Goal: Task Accomplishment & Management: Manage account settings

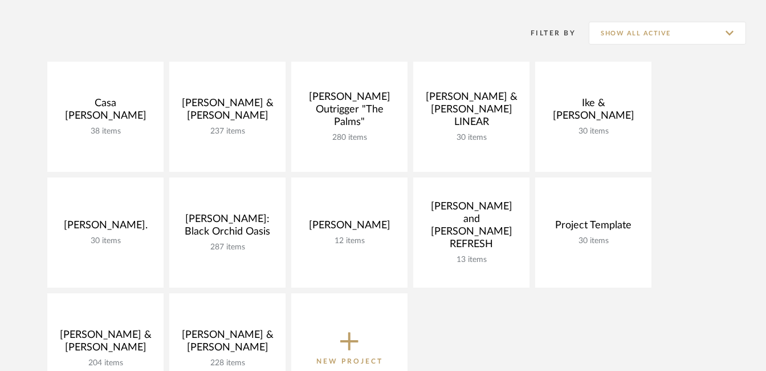
scroll to position [209, 0]
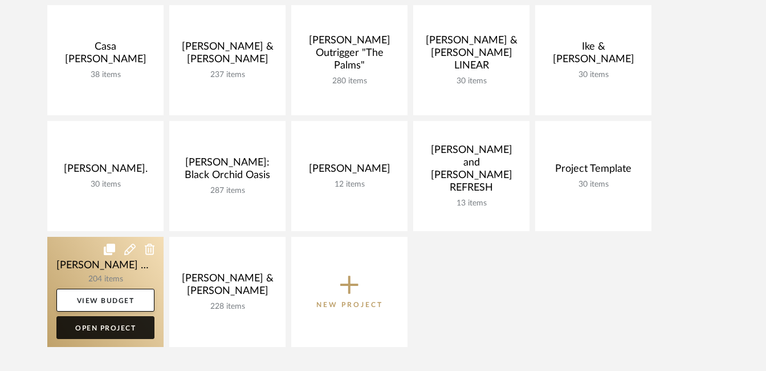
click at [103, 334] on link "Open Project" at bounding box center [105, 327] width 98 height 23
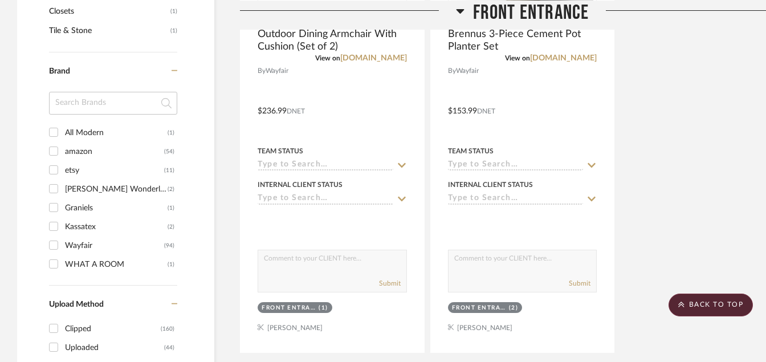
scroll to position [1002, 0]
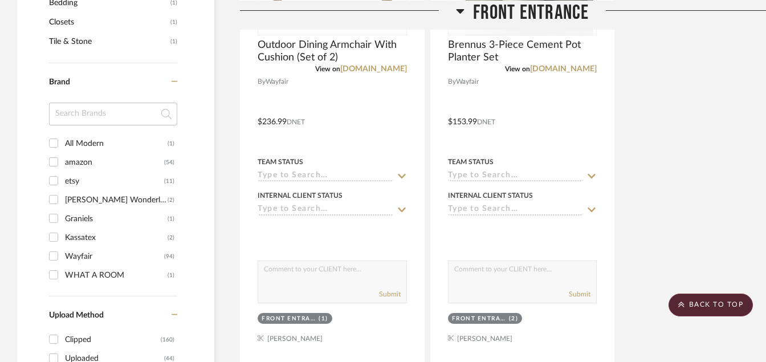
click at [55, 182] on input "etsy (11)" at bounding box center [53, 181] width 18 height 18
checkbox input "true"
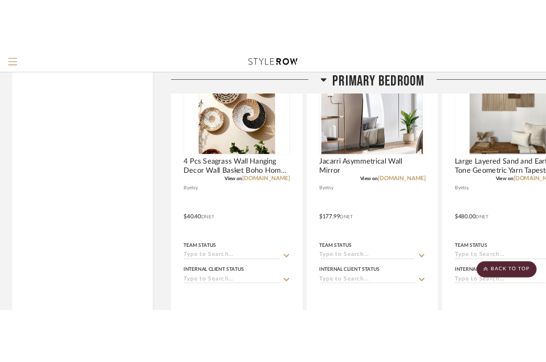
scroll to position [2504, 0]
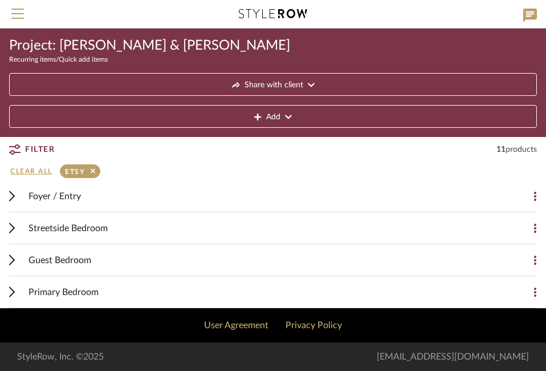
click at [10, 296] on icon at bounding box center [12, 291] width 5 height 9
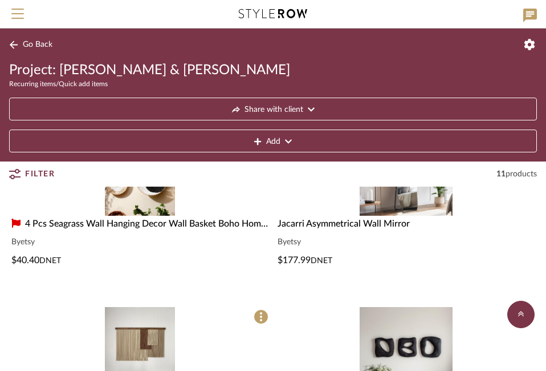
scroll to position [254, 0]
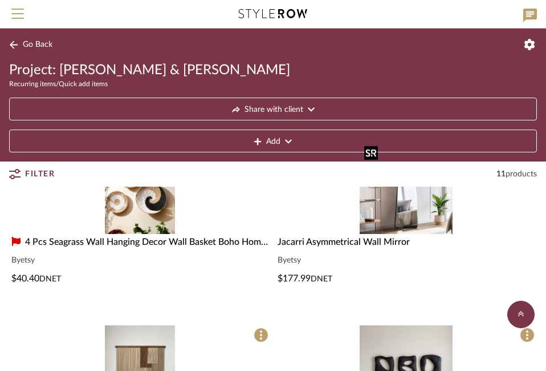
click at [422, 216] on img "0" at bounding box center [406, 187] width 93 height 93
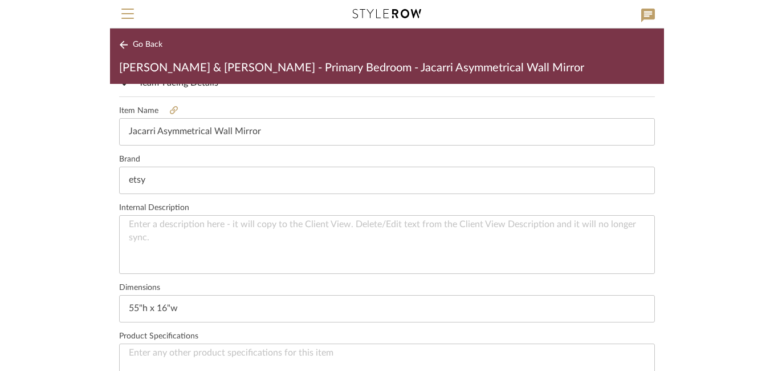
scroll to position [302, 0]
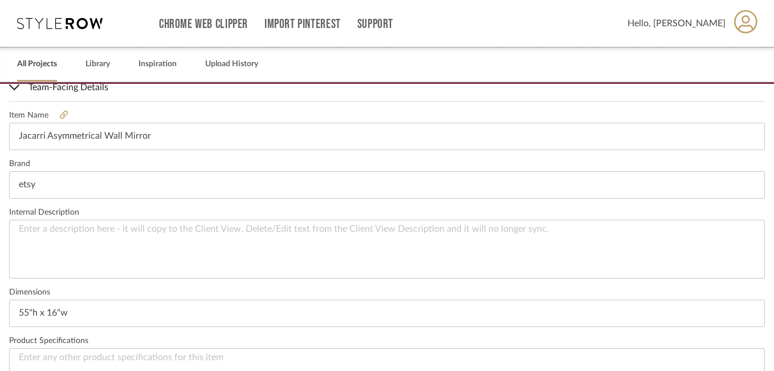
click at [44, 66] on link "All Projects" at bounding box center [37, 63] width 40 height 15
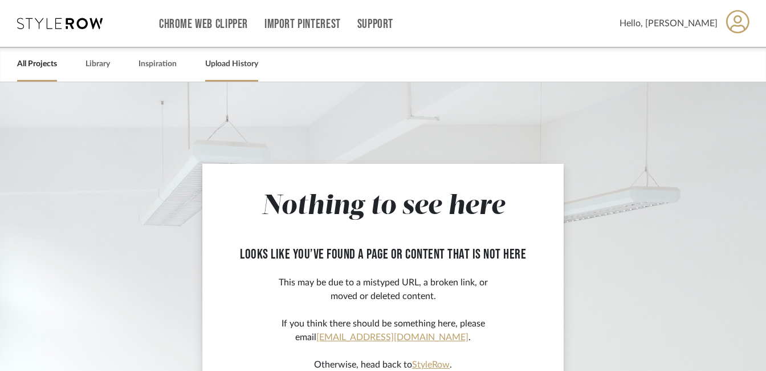
click at [234, 63] on link "Upload History" at bounding box center [231, 63] width 53 height 15
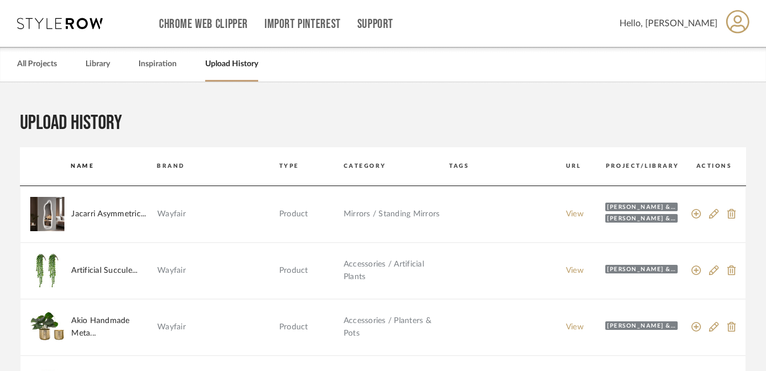
click at [653, 205] on div "[PERSON_NAME] & [PERSON_NAME]" at bounding box center [642, 206] width 72 height 9
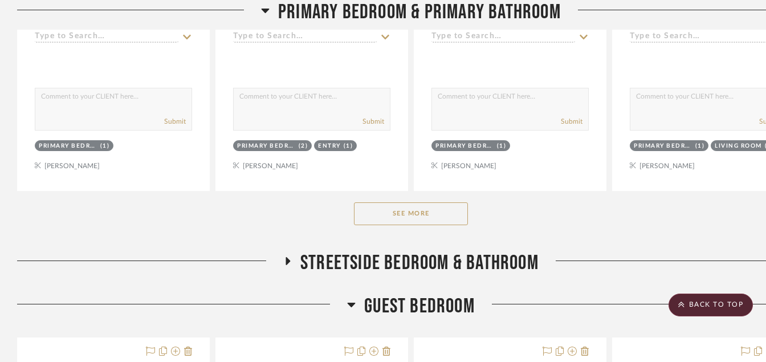
scroll to position [1834, 0]
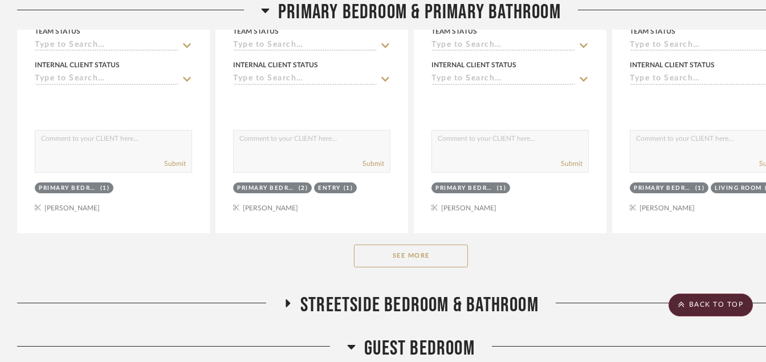
click at [405, 251] on button "See More" at bounding box center [411, 256] width 114 height 23
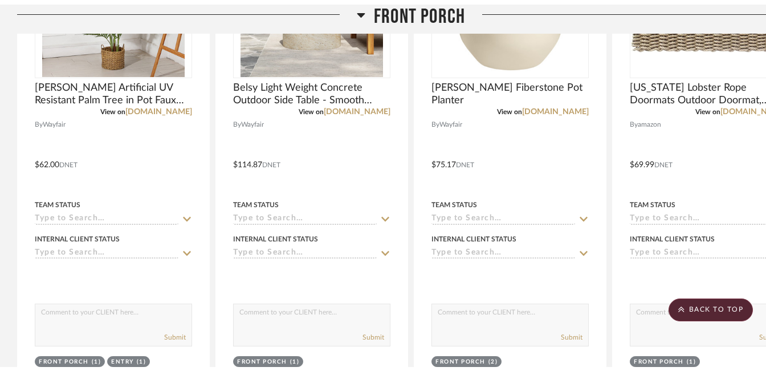
scroll to position [0, 0]
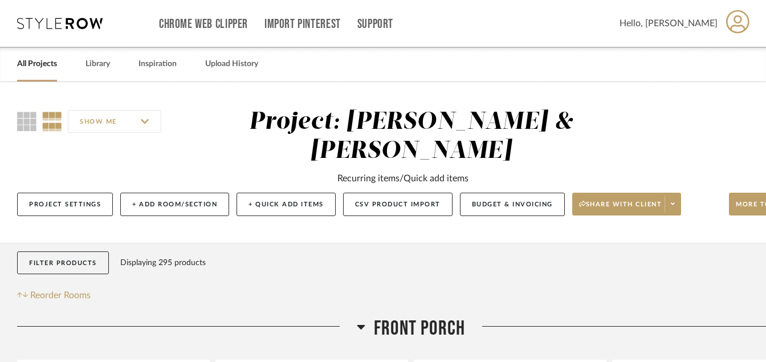
click at [46, 64] on link "All Projects" at bounding box center [37, 63] width 40 height 15
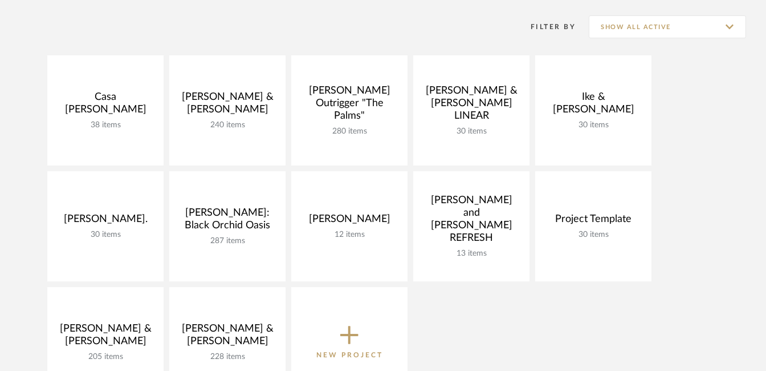
scroll to position [214, 0]
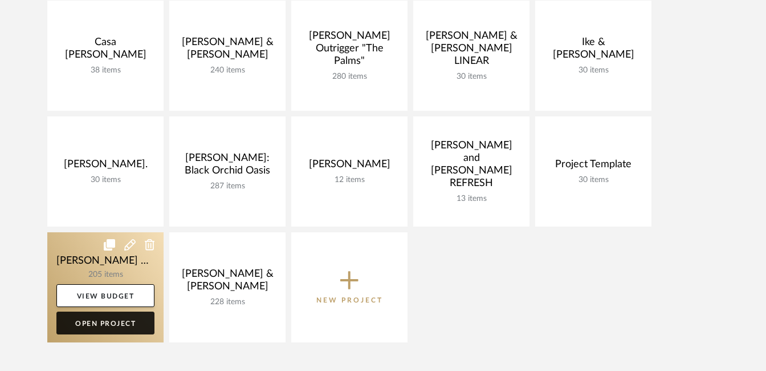
click at [95, 327] on link "Open Project" at bounding box center [105, 322] width 98 height 23
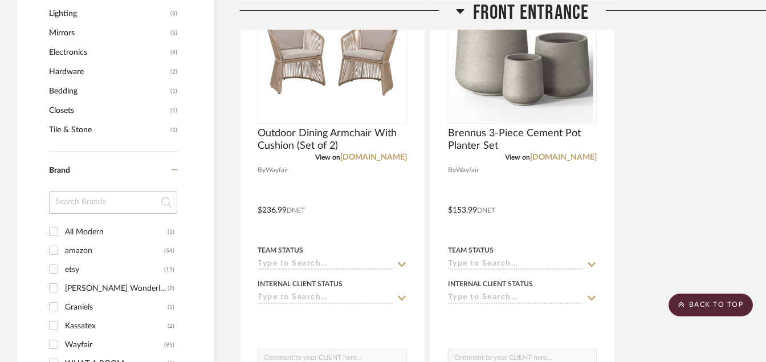
scroll to position [924, 0]
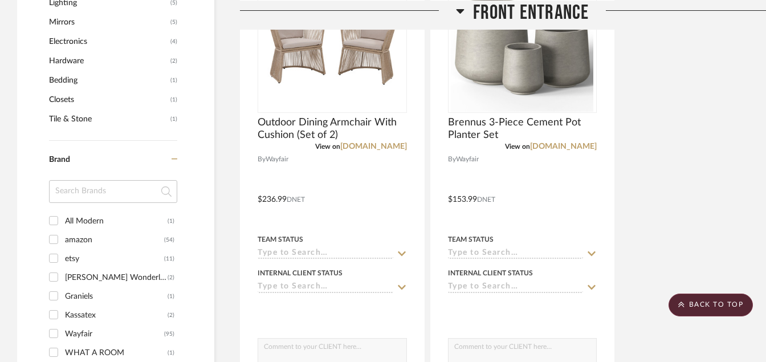
click at [55, 259] on input "etsy (11)" at bounding box center [53, 258] width 18 height 18
checkbox input "true"
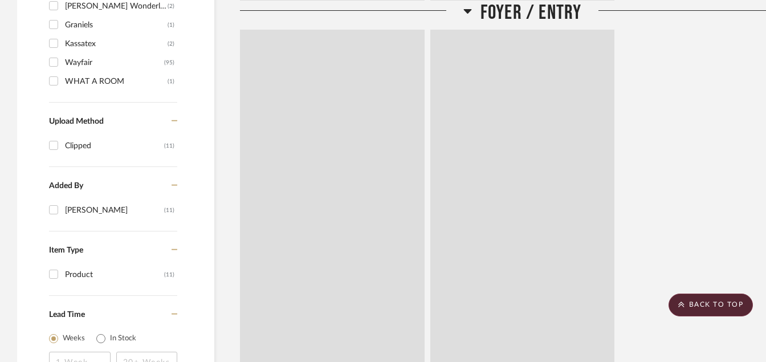
scroll to position [730, 0]
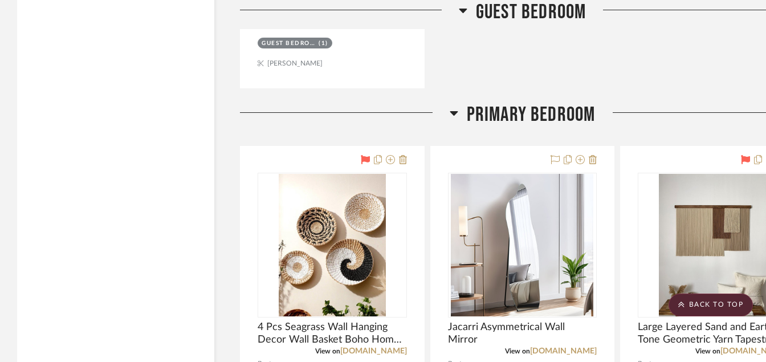
scroll to position [2407, 0]
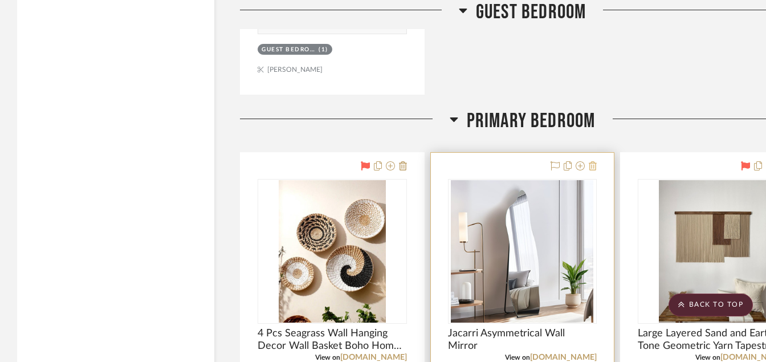
click at [594, 168] on icon at bounding box center [593, 165] width 8 height 9
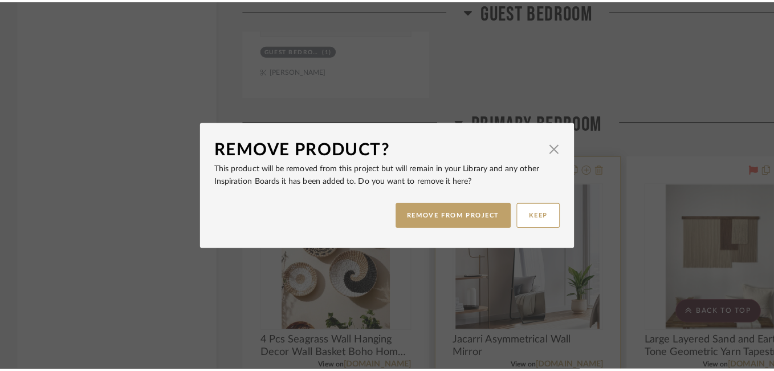
scroll to position [0, 0]
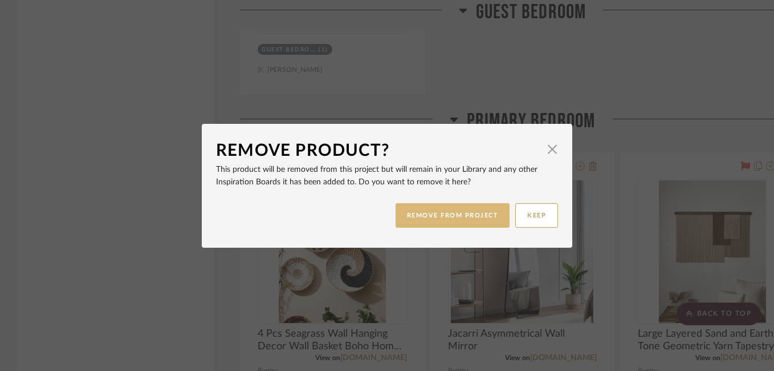
click at [469, 213] on button "REMOVE FROM PROJECT" at bounding box center [453, 215] width 115 height 25
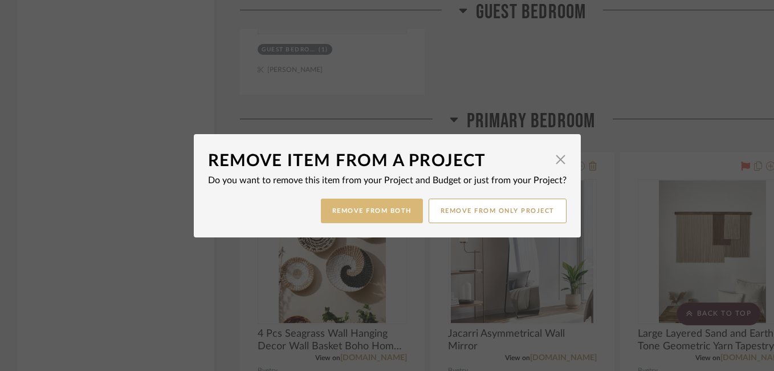
click at [375, 210] on button "Remove from Both" at bounding box center [372, 210] width 102 height 25
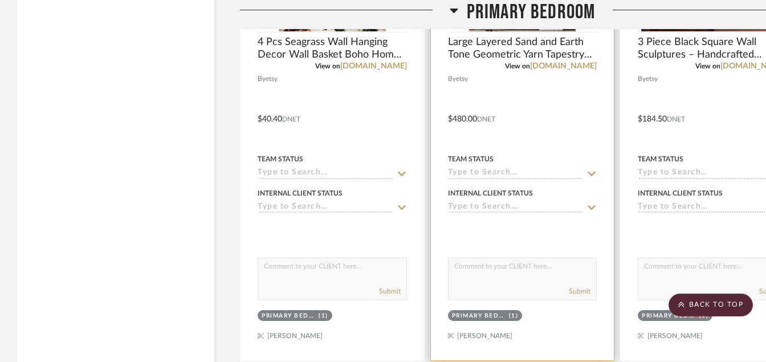
scroll to position [2749, 0]
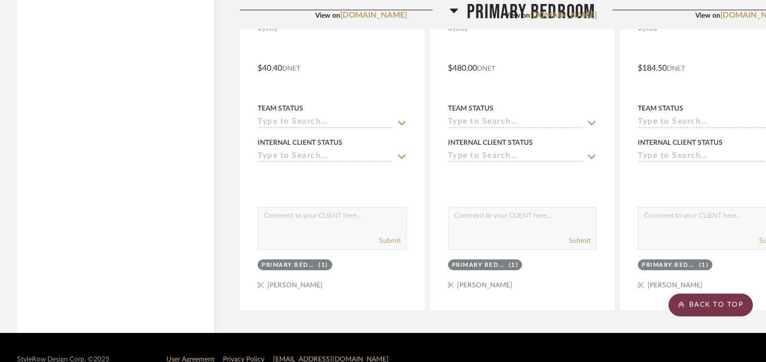
click at [726, 306] on scroll-to-top-button "BACK TO TOP" at bounding box center [711, 305] width 84 height 23
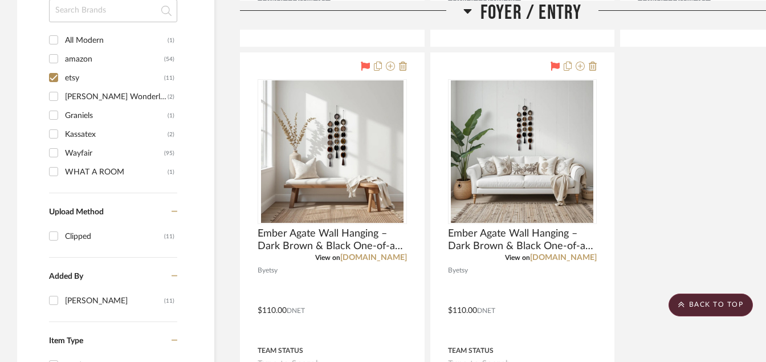
scroll to position [824, 0]
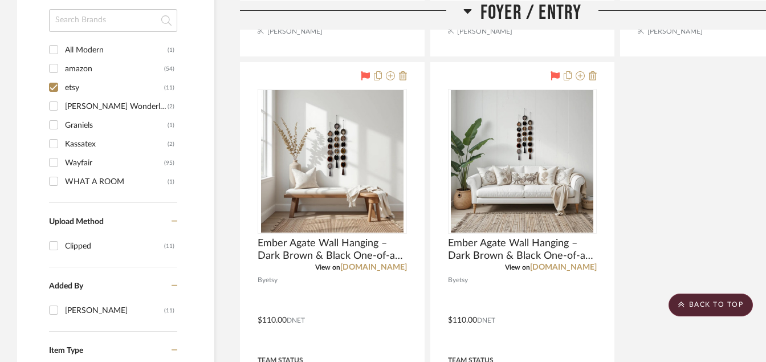
click at [55, 165] on input "Wayfair (95)" at bounding box center [53, 162] width 18 height 18
checkbox input "true"
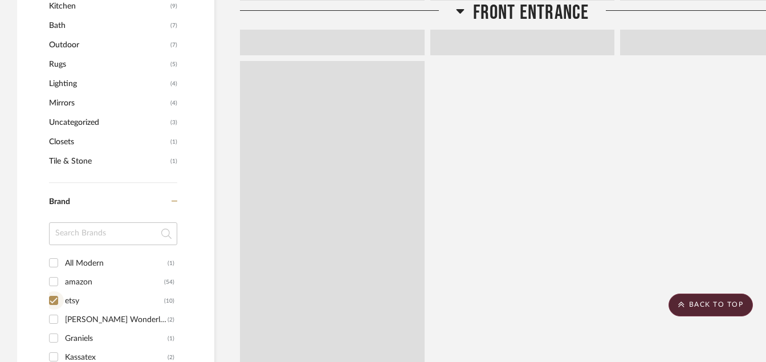
click at [58, 291] on input "etsy (10)" at bounding box center [53, 300] width 18 height 18
checkbox input "false"
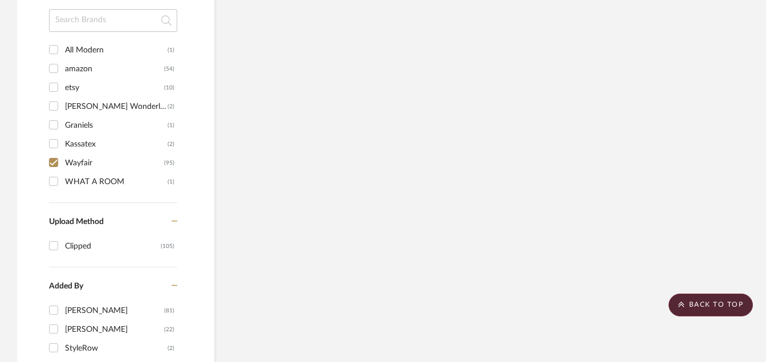
scroll to position [1018, 0]
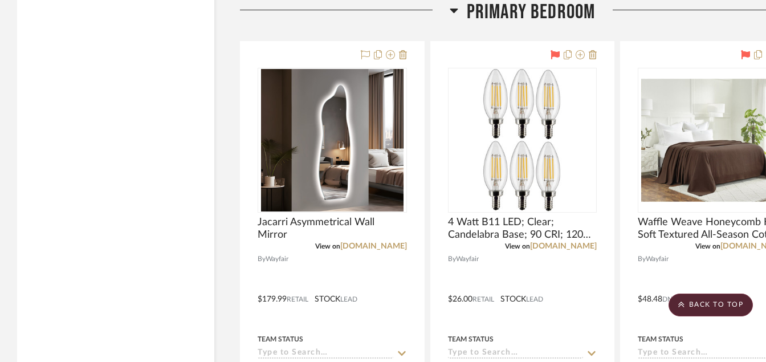
scroll to position [5214, 0]
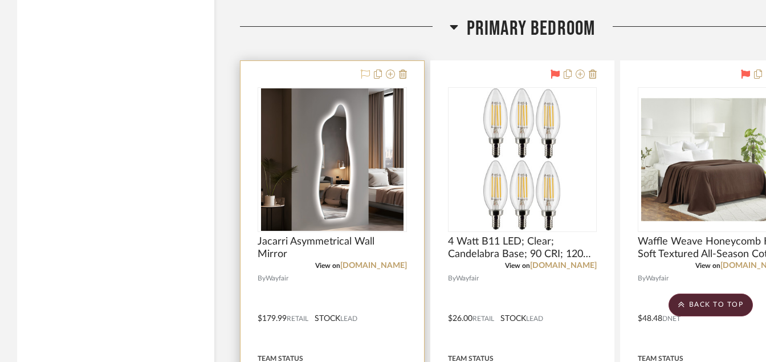
click at [361, 75] on icon at bounding box center [365, 74] width 9 height 9
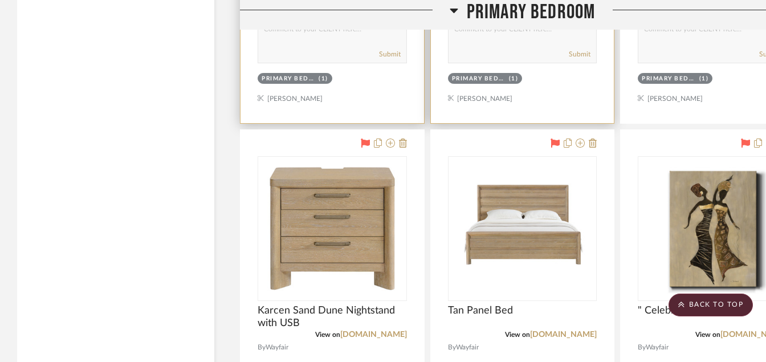
scroll to position [5625, 0]
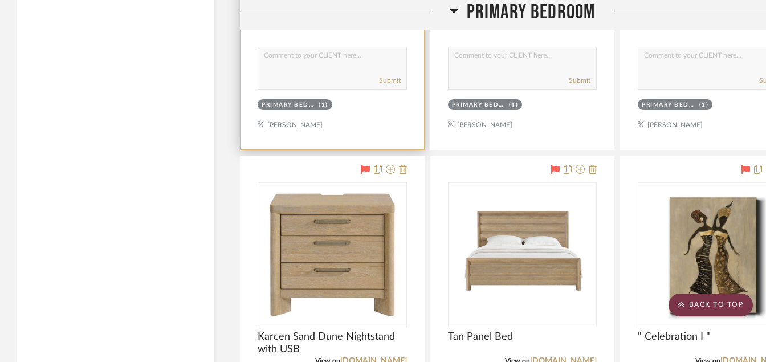
click at [684, 310] on scroll-to-top-button "BACK TO TOP" at bounding box center [711, 305] width 84 height 23
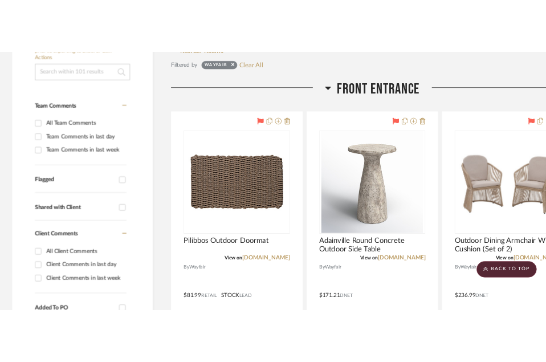
scroll to position [267, 0]
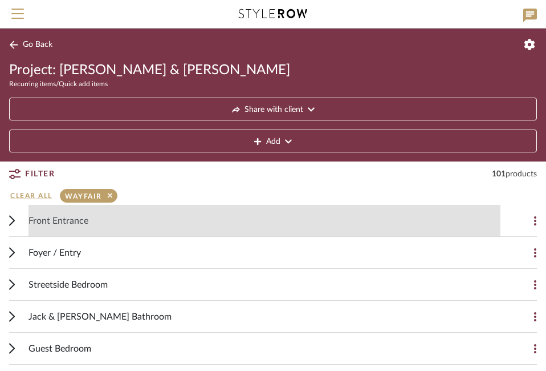
click at [55, 230] on div "Front Entrance" at bounding box center [265, 220] width 472 height 31
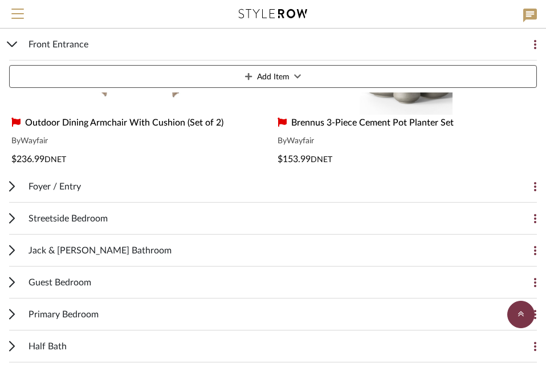
scroll to position [472, 0]
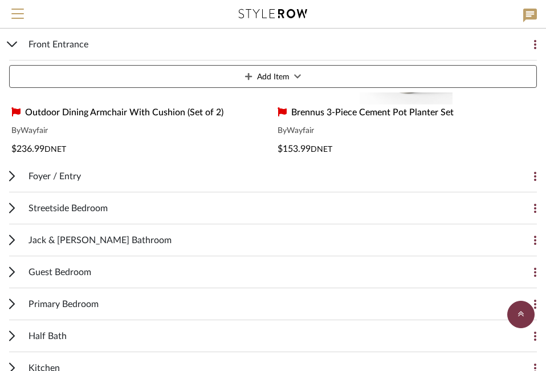
click at [14, 180] on icon at bounding box center [12, 175] width 6 height 11
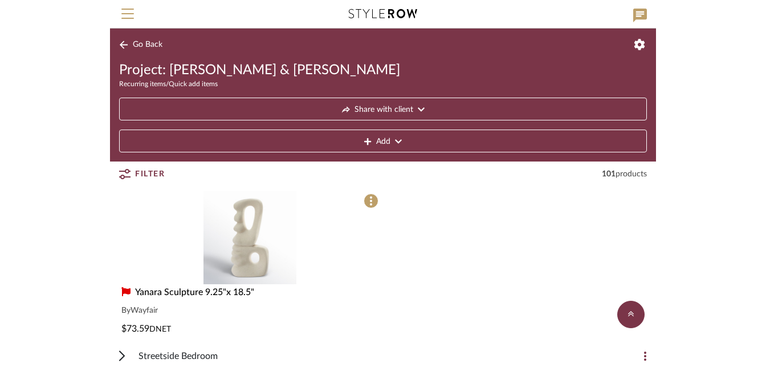
scroll to position [536, 0]
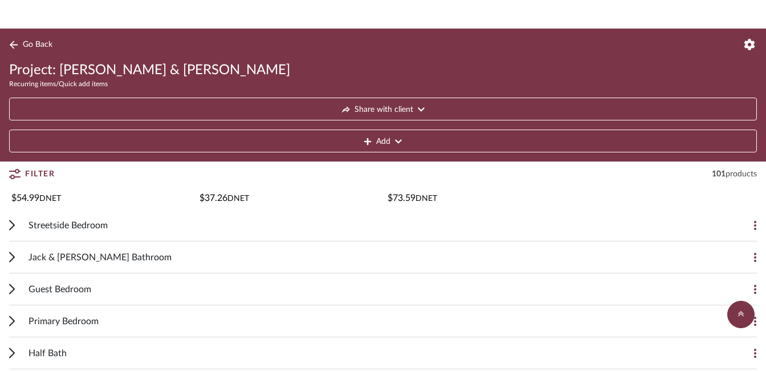
click at [14, 42] on icon at bounding box center [13, 44] width 9 height 9
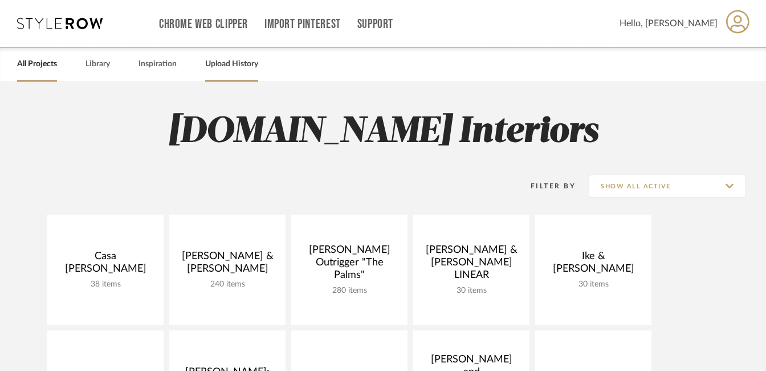
click at [225, 74] on div "Upload History" at bounding box center [231, 64] width 53 height 35
click at [242, 64] on link "Upload History" at bounding box center [231, 63] width 53 height 15
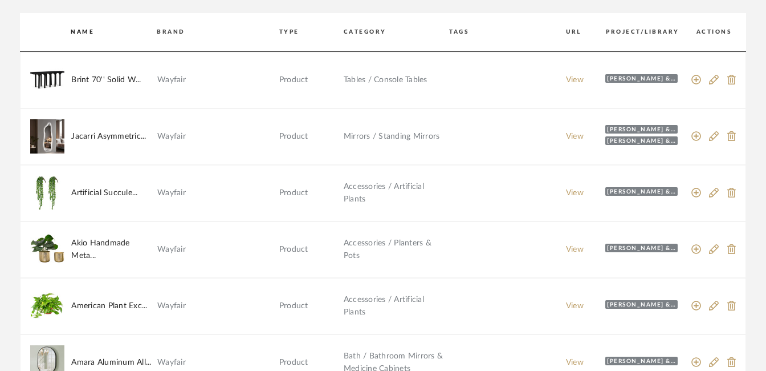
scroll to position [77, 0]
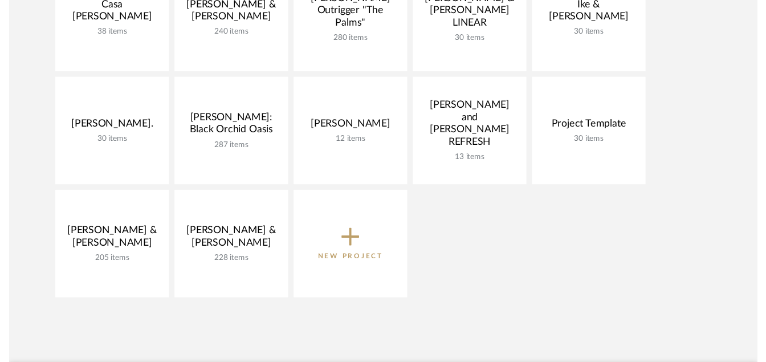
scroll to position [254, 0]
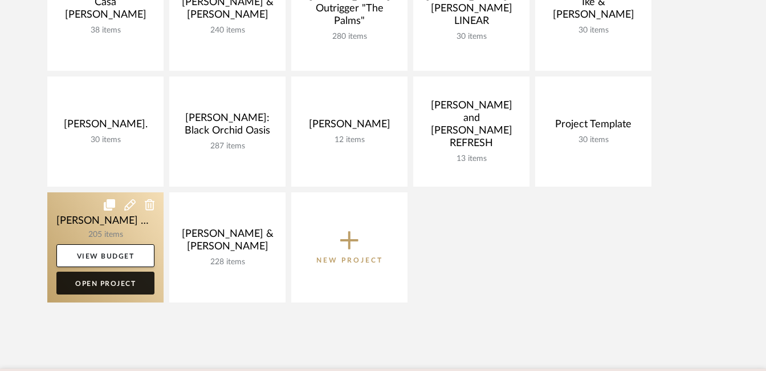
click at [100, 283] on link "Open Project" at bounding box center [105, 282] width 98 height 23
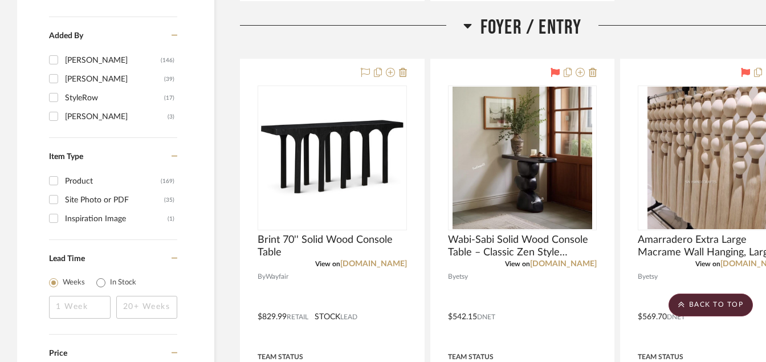
scroll to position [1376, 0]
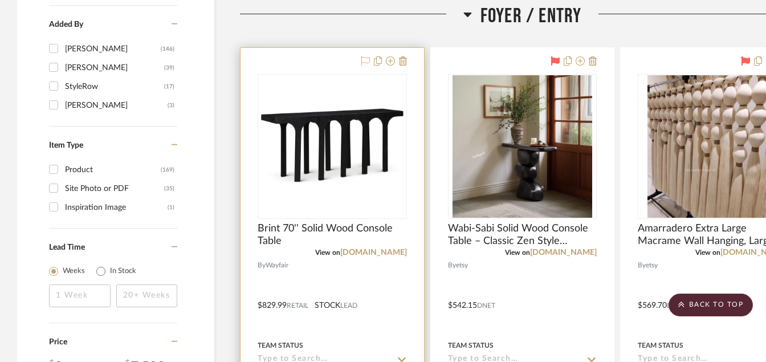
click at [367, 59] on icon at bounding box center [365, 60] width 9 height 9
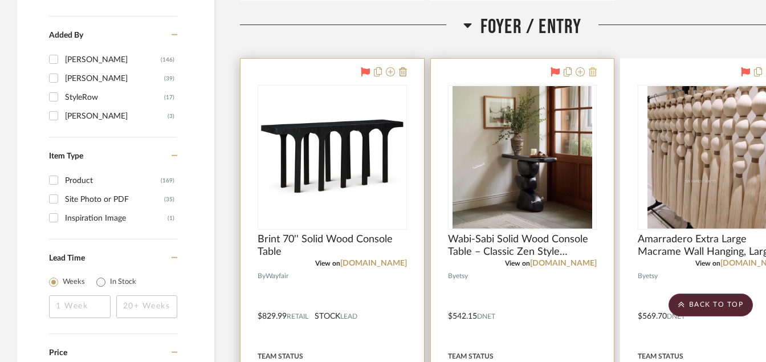
click at [592, 69] on icon at bounding box center [593, 71] width 8 height 9
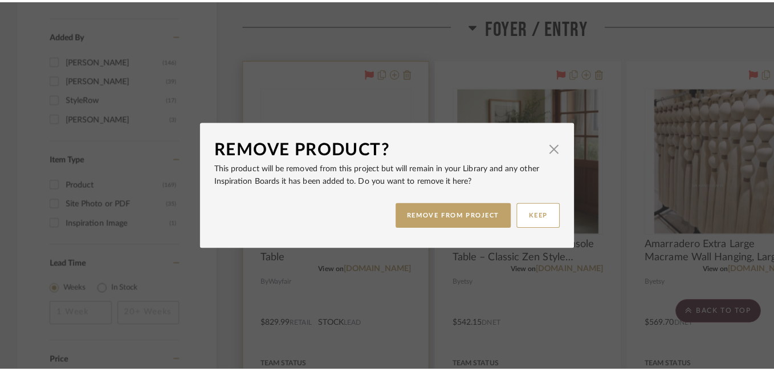
scroll to position [0, 0]
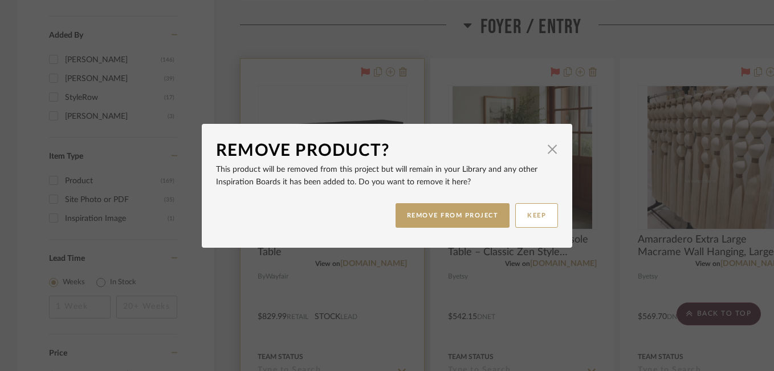
drag, startPoint x: 477, startPoint y: 218, endPoint x: 430, endPoint y: 39, distance: 184.6
click at [430, 39] on div "Remove Product? × This product will be removed from this project but will remai…" at bounding box center [387, 185] width 774 height 371
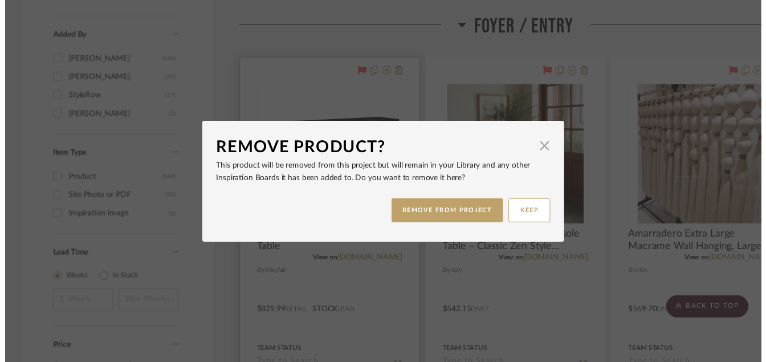
scroll to position [1365, 0]
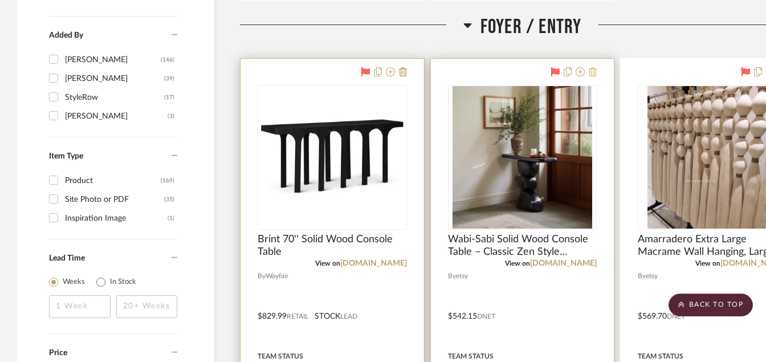
click at [594, 78] on button at bounding box center [593, 73] width 8 height 14
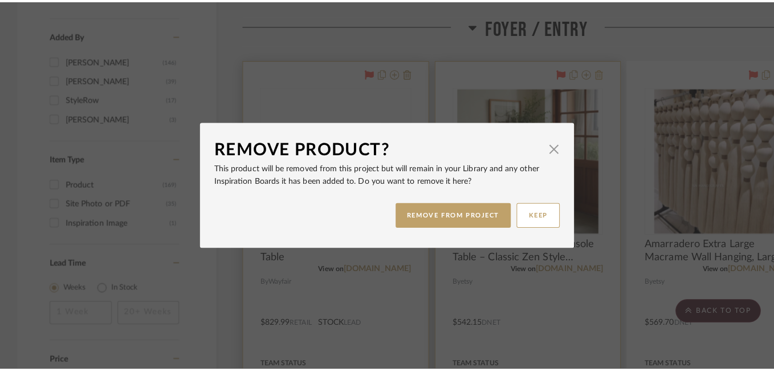
scroll to position [0, 0]
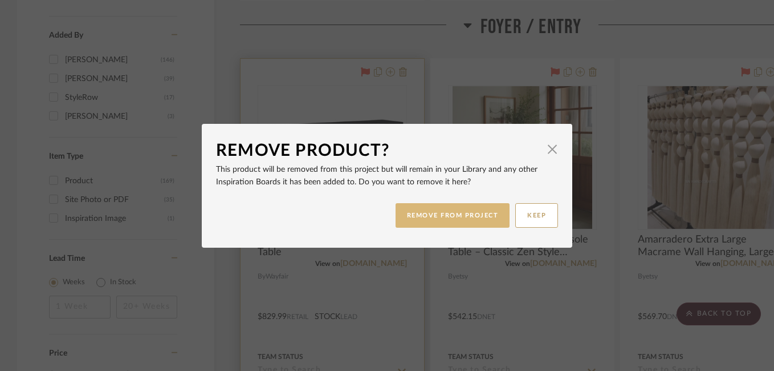
click at [419, 221] on button "REMOVE FROM PROJECT" at bounding box center [453, 215] width 115 height 25
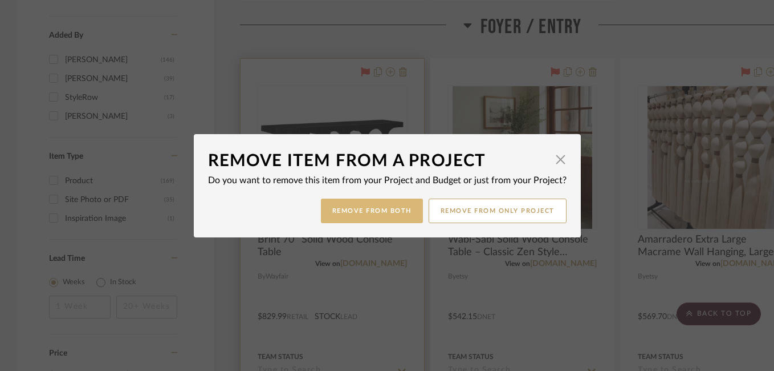
click at [348, 209] on button "Remove from Both" at bounding box center [372, 210] width 102 height 25
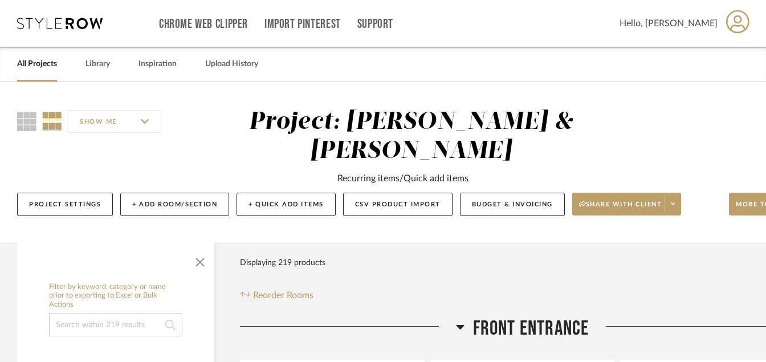
click at [29, 66] on link "All Projects" at bounding box center [37, 63] width 40 height 15
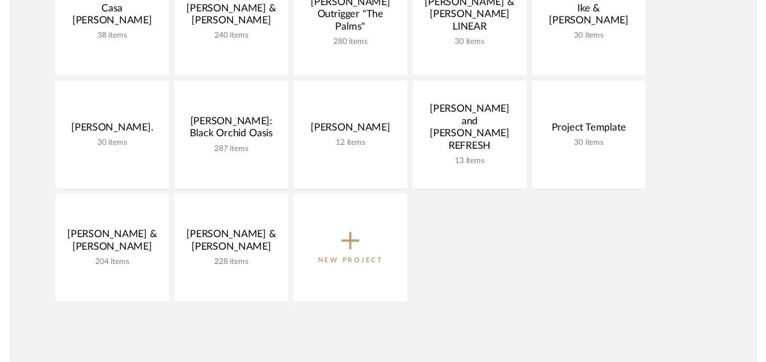
scroll to position [248, 0]
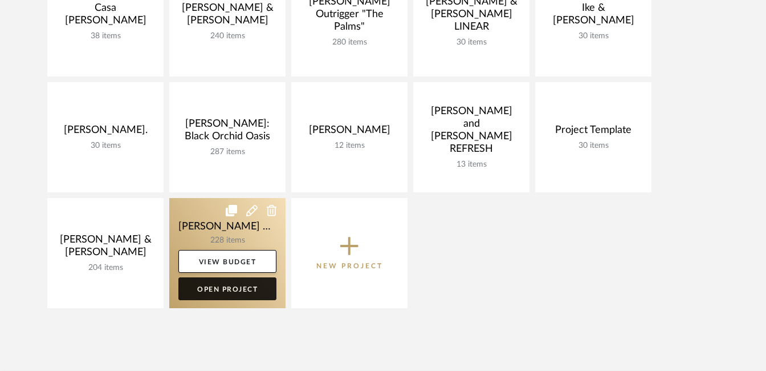
click at [233, 286] on link "Open Project" at bounding box center [227, 288] width 98 height 23
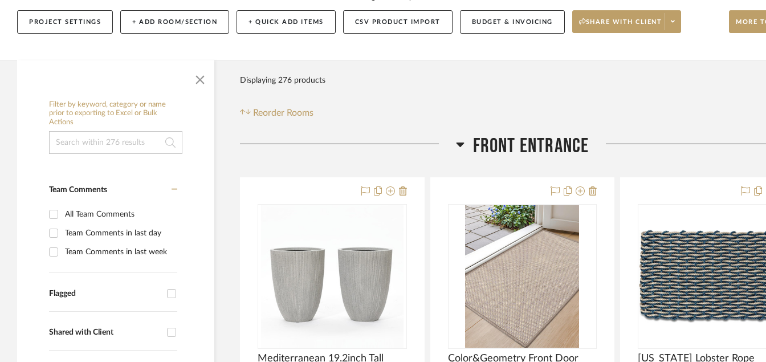
scroll to position [205, 0]
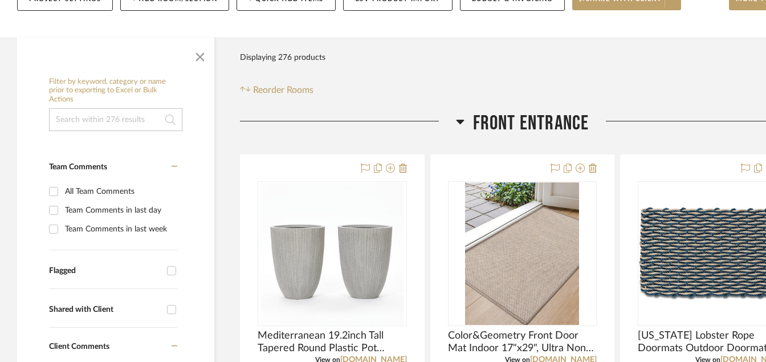
click at [469, 111] on h3 "Front Entrance" at bounding box center [522, 123] width 133 height 25
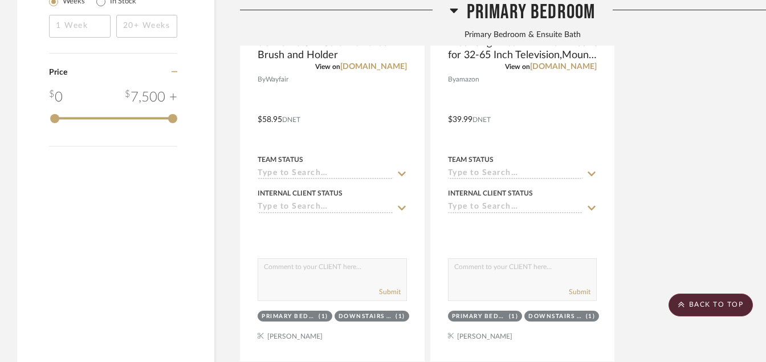
scroll to position [1619, 0]
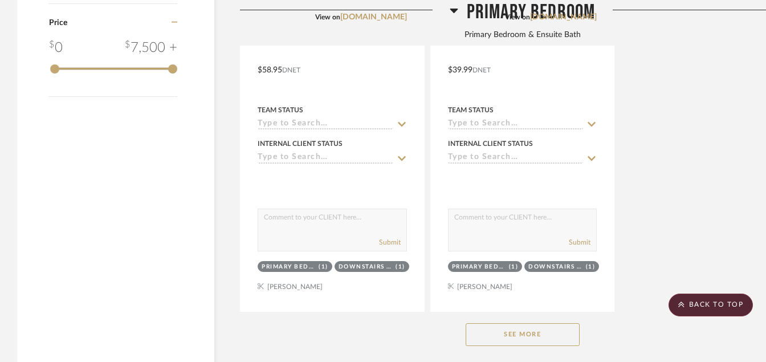
click at [517, 323] on button "See More" at bounding box center [523, 334] width 114 height 23
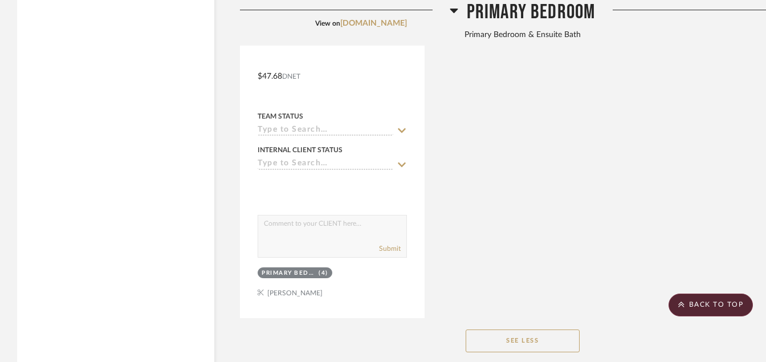
scroll to position [4653, 0]
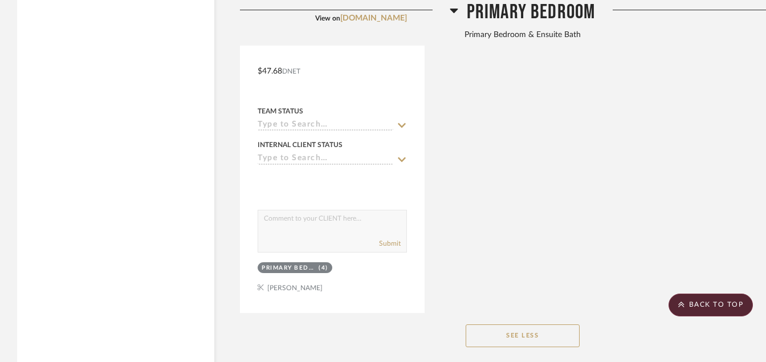
click at [453, 9] on icon at bounding box center [454, 11] width 8 height 5
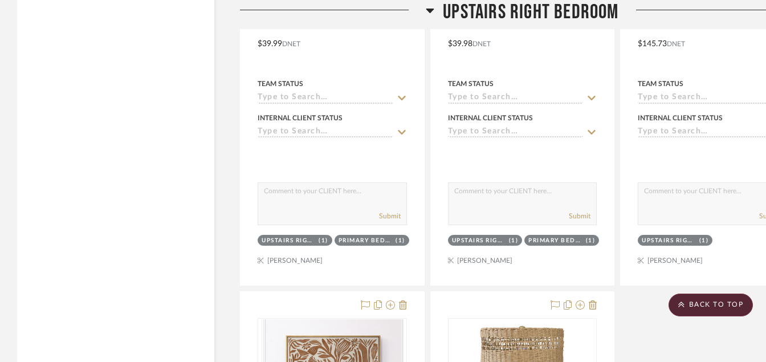
click at [432, 10] on icon at bounding box center [430, 11] width 8 height 5
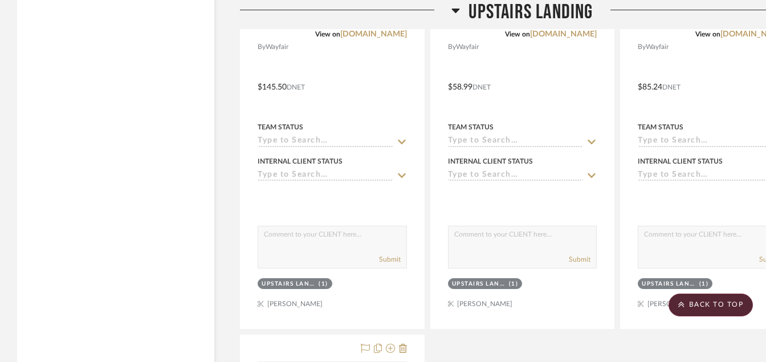
click at [445, 10] on div at bounding box center [346, 14] width 212 height 29
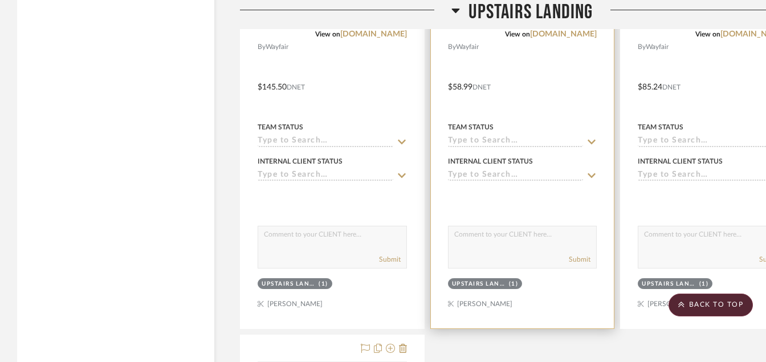
click at [454, 29] on div "View on [DOMAIN_NAME]" at bounding box center [522, 34] width 149 height 10
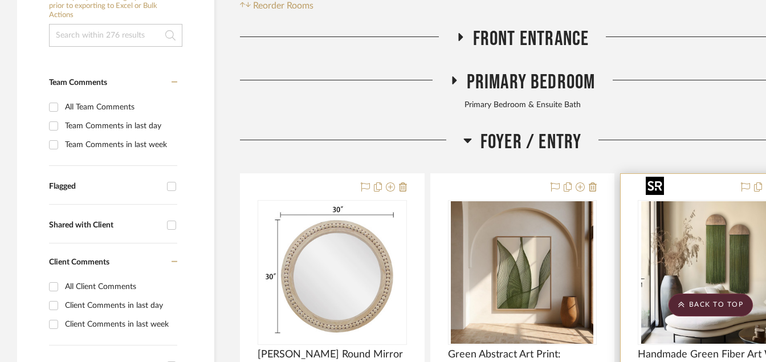
scroll to position [274, 0]
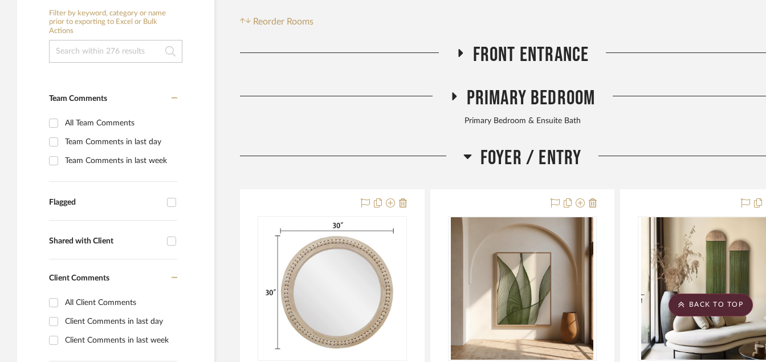
click at [468, 155] on icon at bounding box center [468, 157] width 8 height 5
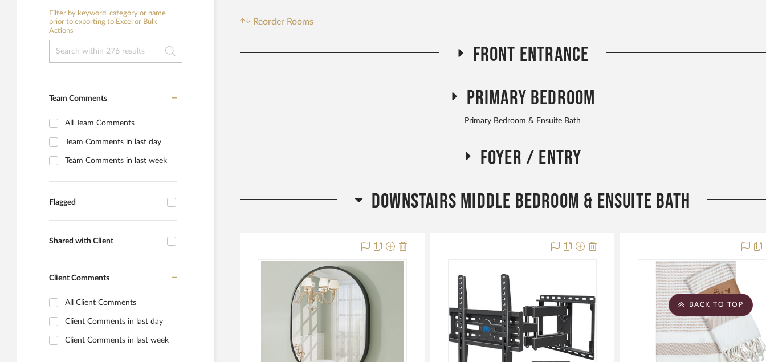
click at [355, 198] on icon at bounding box center [359, 200] width 8 height 5
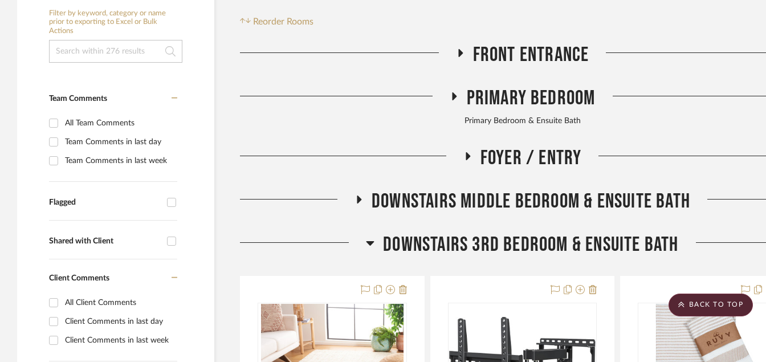
click at [368, 236] on icon at bounding box center [370, 243] width 9 height 14
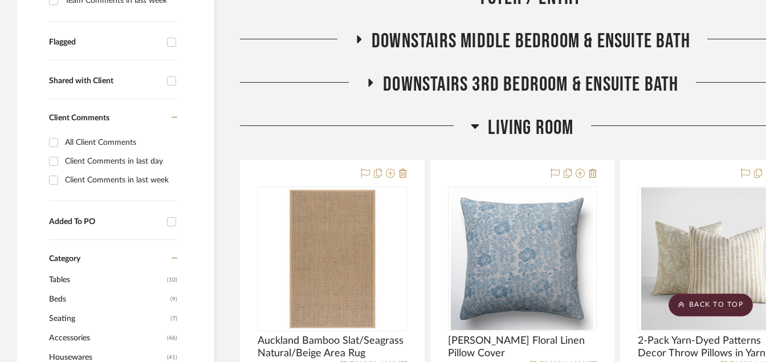
scroll to position [456, 0]
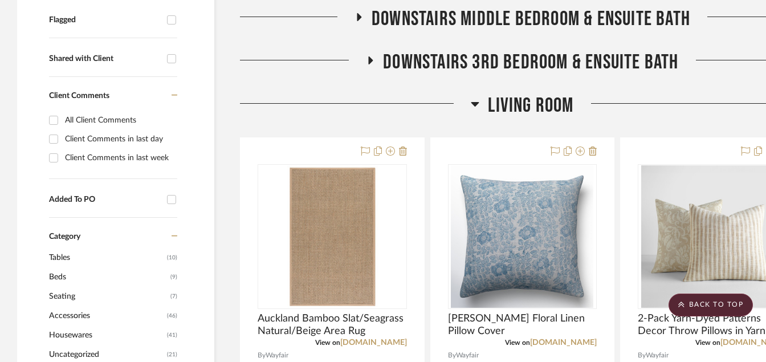
click at [475, 97] on icon at bounding box center [475, 104] width 9 height 14
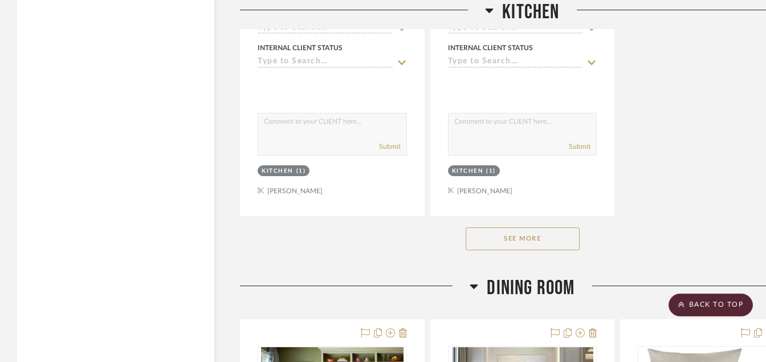
scroll to position [1939, 0]
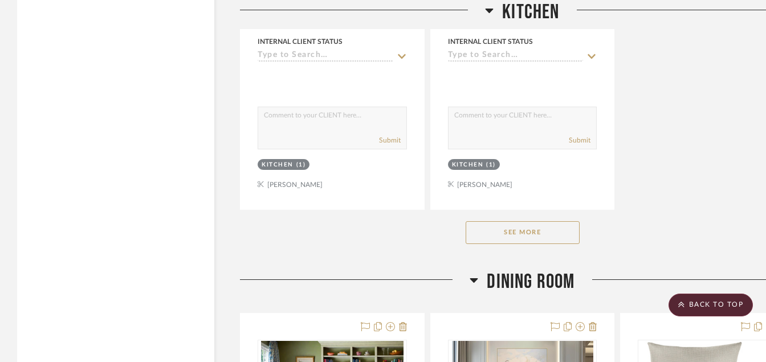
click at [505, 221] on button "See More" at bounding box center [523, 232] width 114 height 23
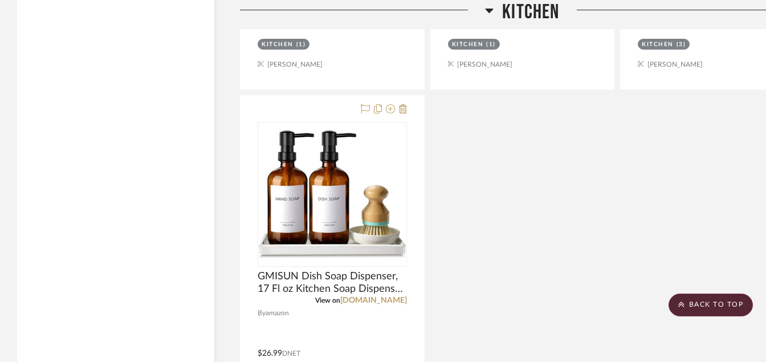
scroll to position [7116, 0]
click at [694, 305] on scroll-to-top-button "BACK TO TOP" at bounding box center [711, 305] width 84 height 23
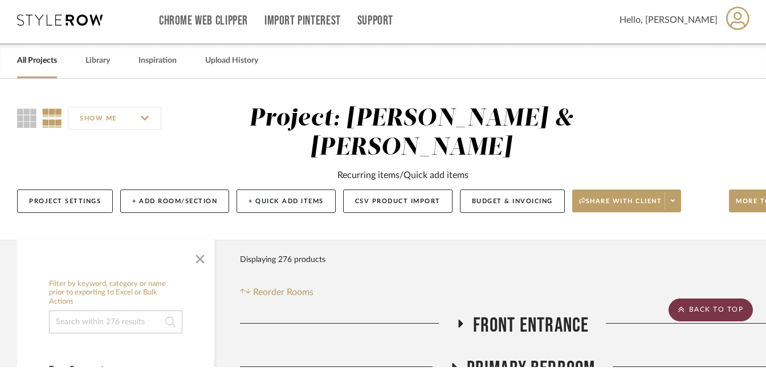
scroll to position [0, 0]
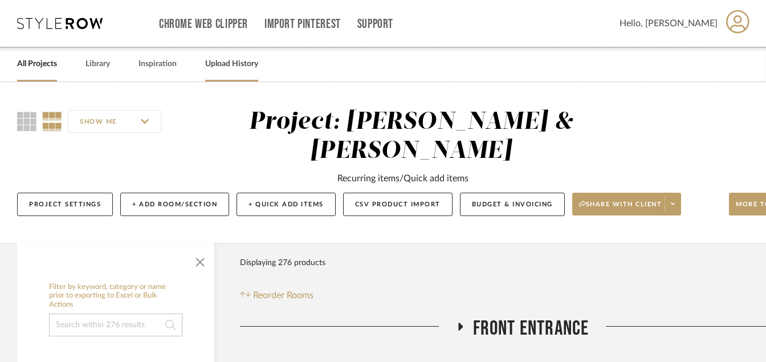
click at [223, 65] on link "Upload History" at bounding box center [231, 63] width 53 height 15
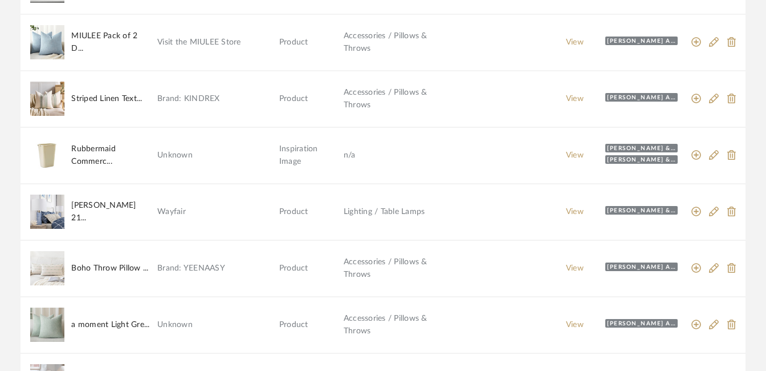
scroll to position [570, 0]
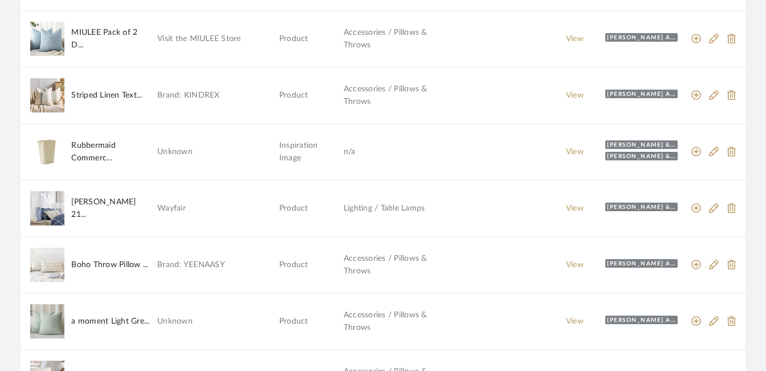
click at [617, 154] on div "[PERSON_NAME] & [PERSON_NAME]" at bounding box center [642, 156] width 72 height 9
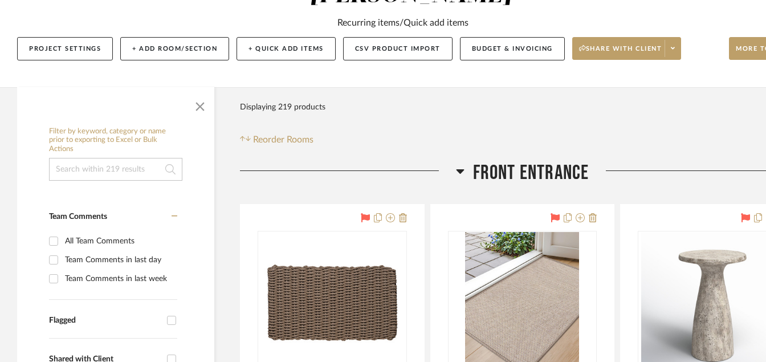
scroll to position [182, 0]
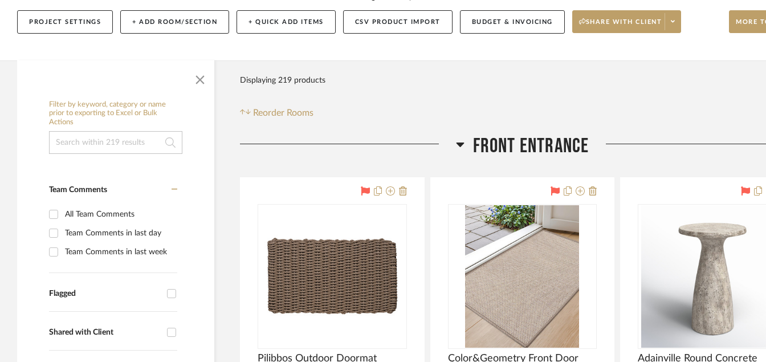
click at [459, 147] on icon at bounding box center [460, 144] width 9 height 14
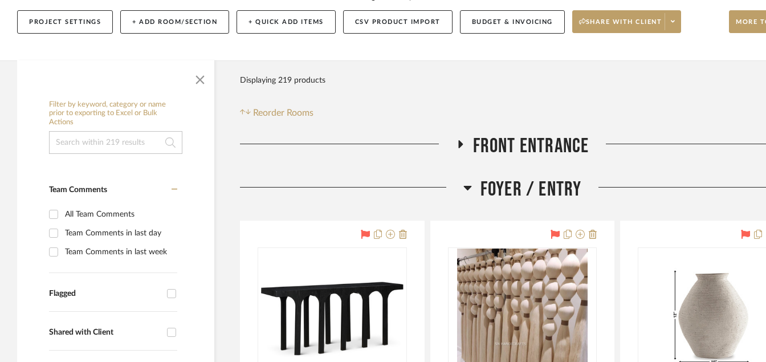
click at [467, 180] on h3 "Foyer / Entry" at bounding box center [523, 189] width 119 height 25
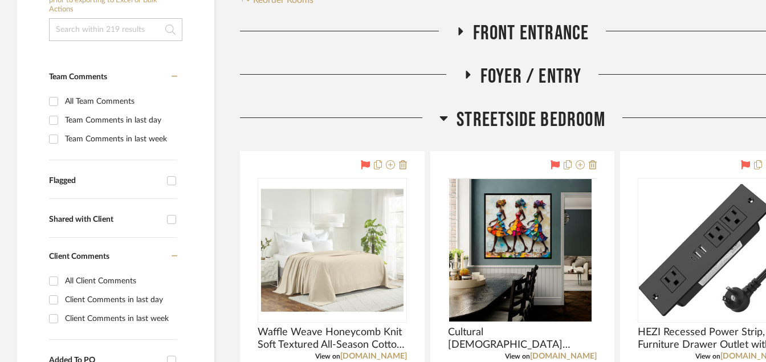
scroll to position [296, 0]
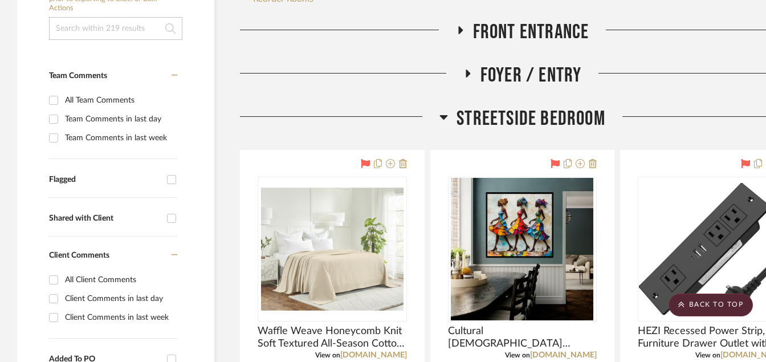
click at [445, 119] on icon at bounding box center [444, 117] width 9 height 14
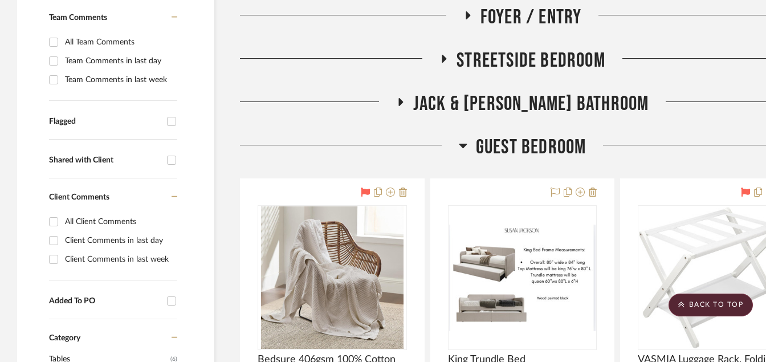
scroll to position [433, 0]
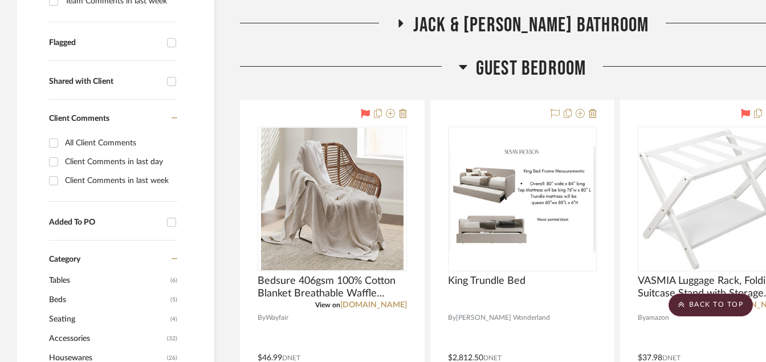
click at [461, 66] on icon at bounding box center [463, 67] width 8 height 5
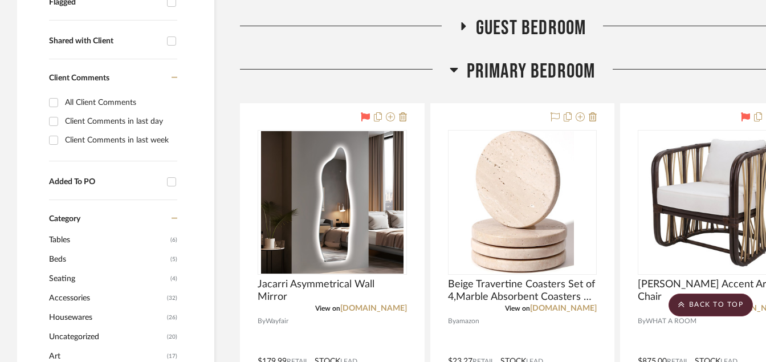
scroll to position [456, 0]
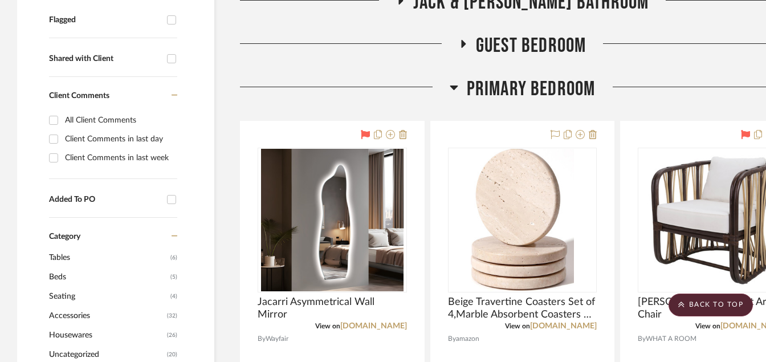
click at [453, 87] on icon at bounding box center [454, 88] width 8 height 5
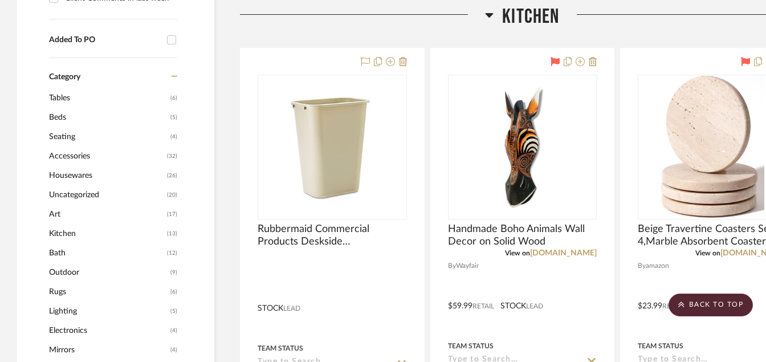
scroll to position [639, 0]
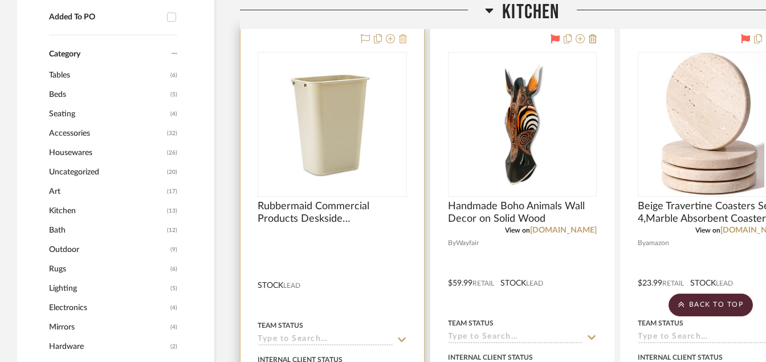
click at [403, 39] on icon at bounding box center [403, 38] width 8 height 9
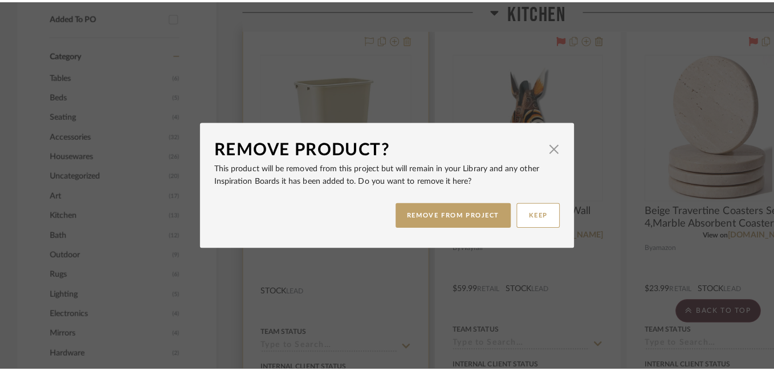
scroll to position [0, 0]
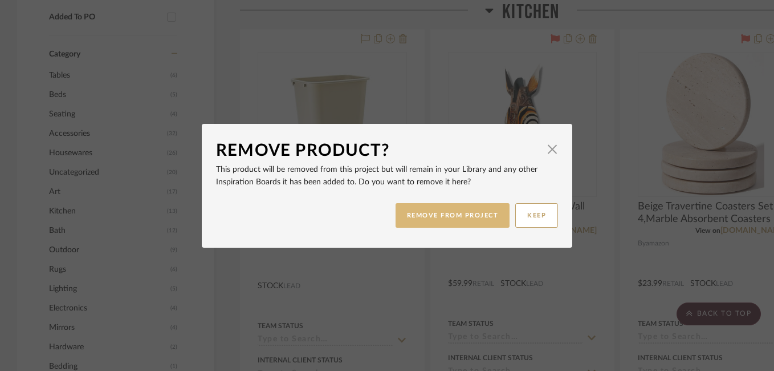
click at [450, 222] on button "REMOVE FROM PROJECT" at bounding box center [453, 215] width 115 height 25
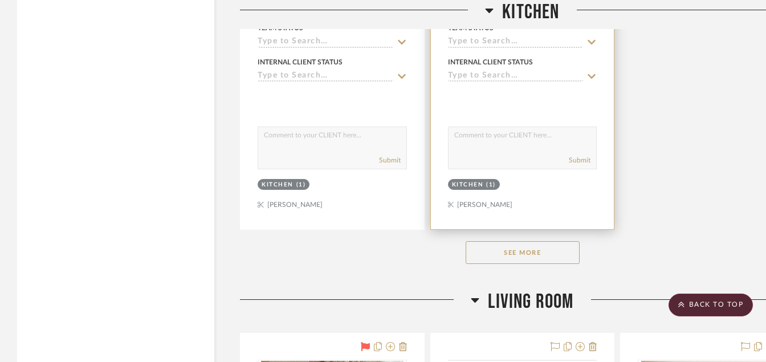
scroll to position [2007, 0]
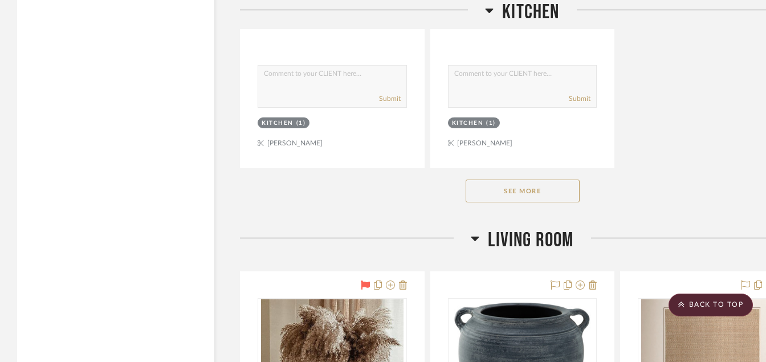
click at [494, 197] on button "See More" at bounding box center [523, 191] width 114 height 23
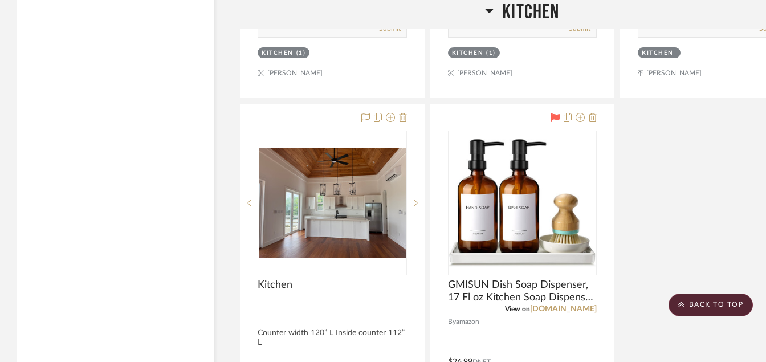
scroll to position [7663, 0]
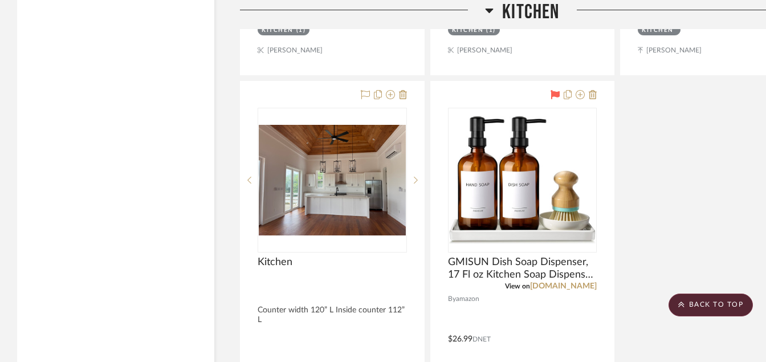
click at [489, 9] on icon at bounding box center [490, 11] width 8 height 5
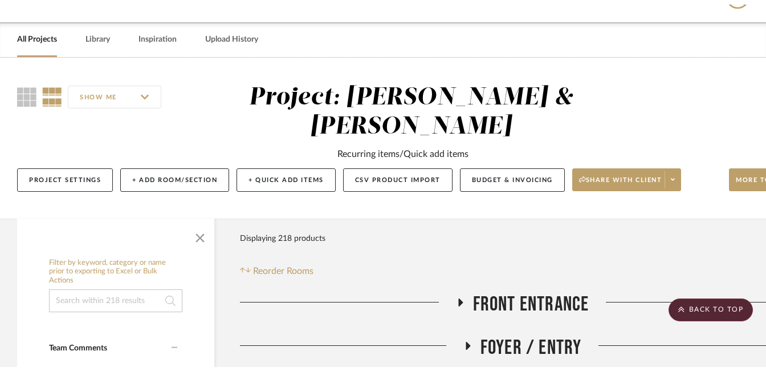
scroll to position [0, 0]
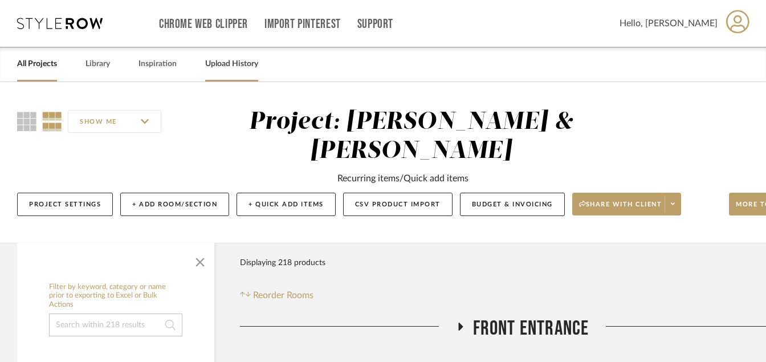
click at [243, 55] on div "Upload History" at bounding box center [231, 64] width 53 height 35
click at [234, 63] on link "Upload History" at bounding box center [231, 63] width 53 height 15
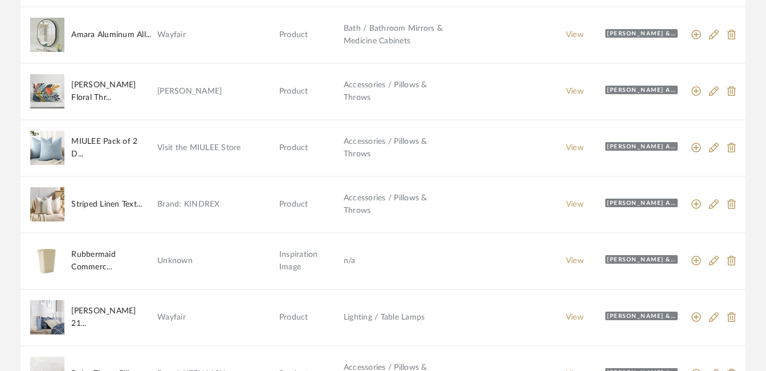
scroll to position [470, 0]
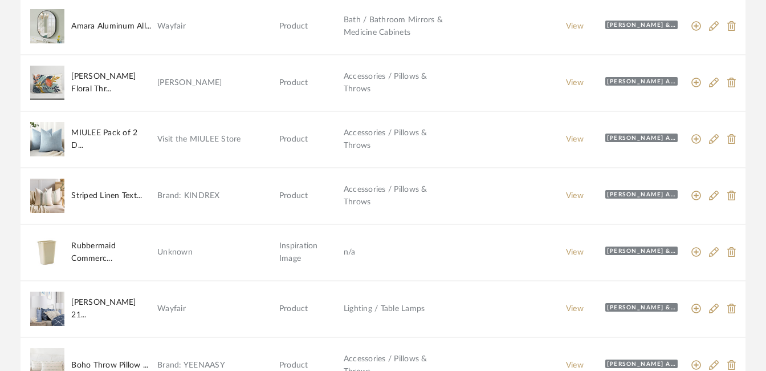
click at [630, 251] on div "[PERSON_NAME] & [PERSON_NAME]" at bounding box center [642, 250] width 72 height 9
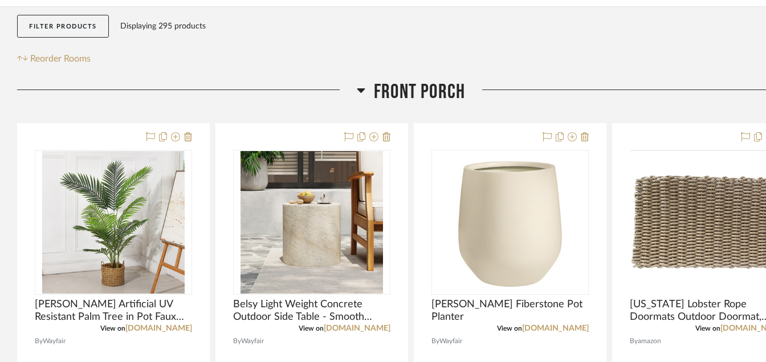
scroll to position [274, 0]
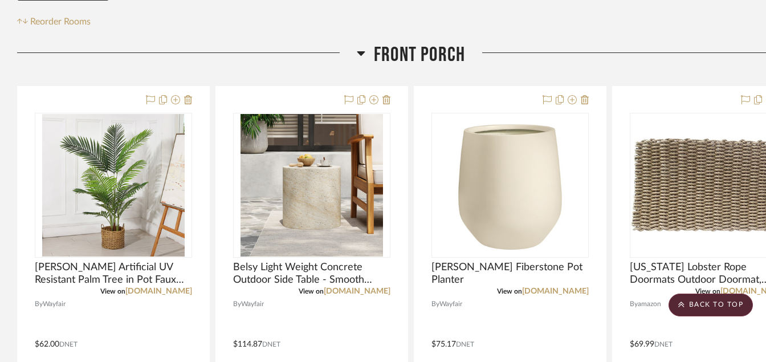
click at [366, 53] on h3 "Front Porch" at bounding box center [411, 55] width 108 height 25
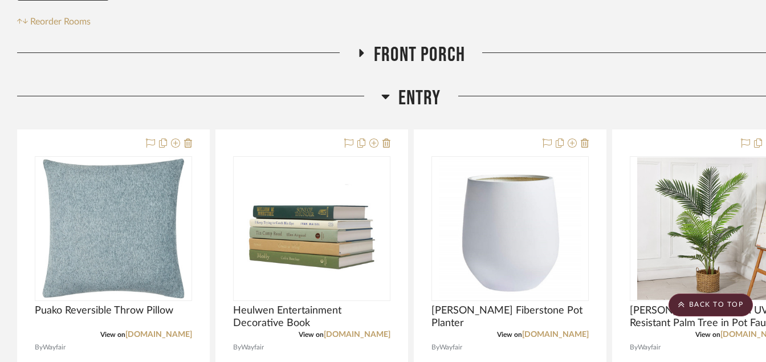
click at [384, 92] on icon at bounding box center [385, 97] width 9 height 14
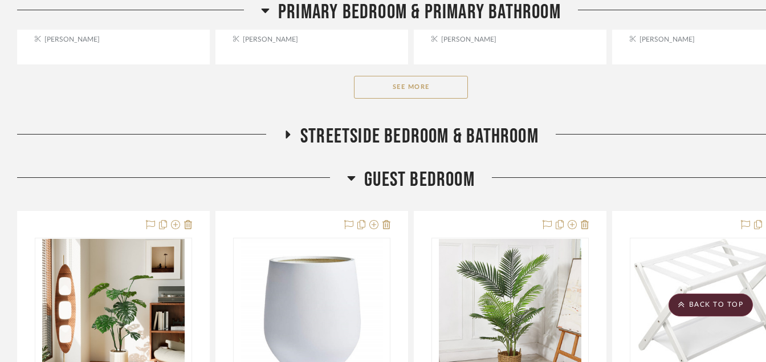
scroll to position [889, 0]
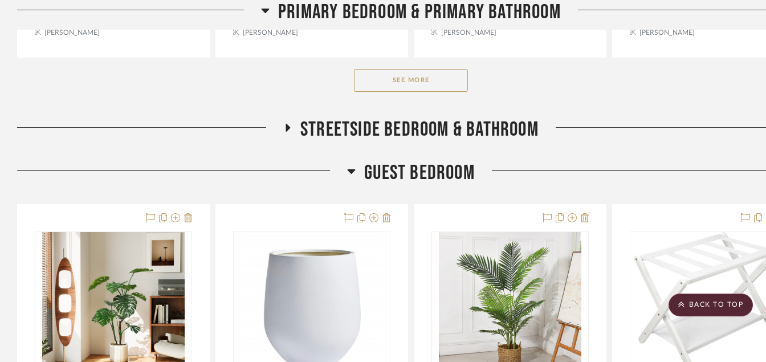
click at [399, 82] on button "See More" at bounding box center [411, 80] width 114 height 23
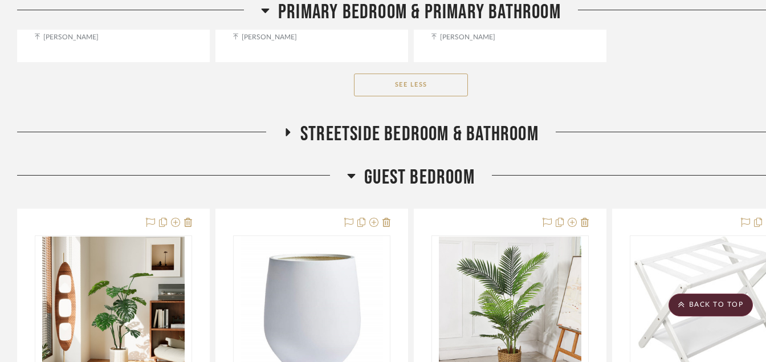
scroll to position [5474, 0]
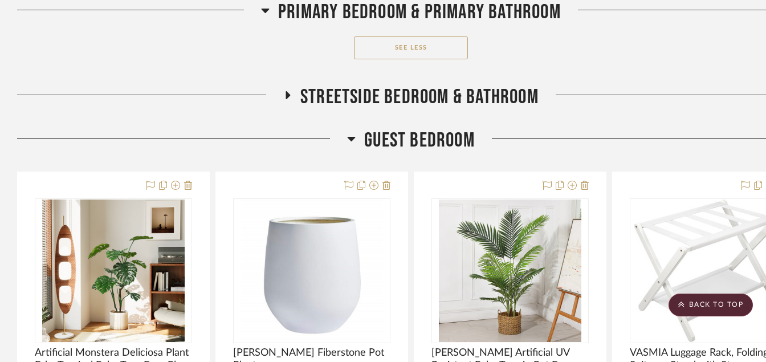
click at [286, 93] on icon at bounding box center [288, 95] width 5 height 8
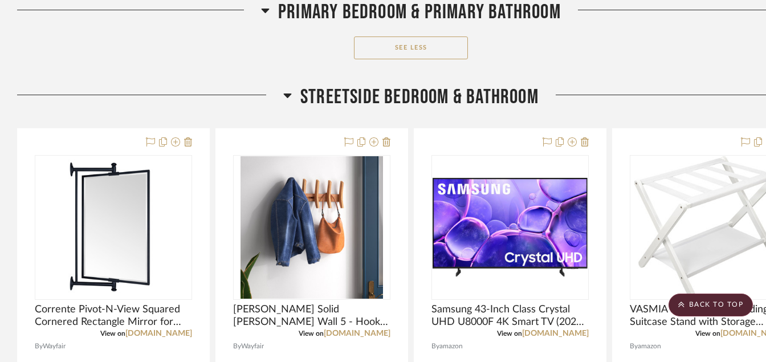
click at [266, 9] on icon at bounding box center [266, 11] width 8 height 5
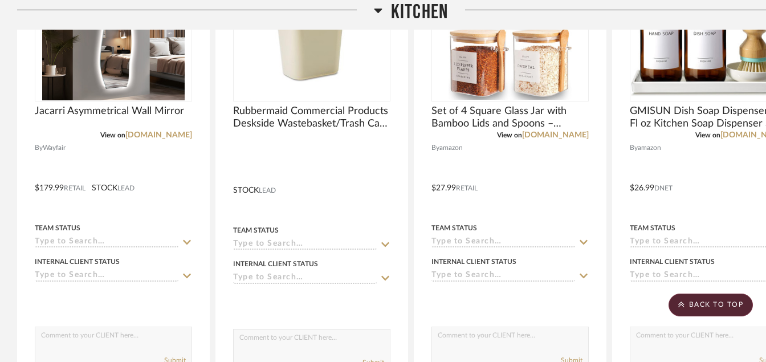
scroll to position [2956, 0]
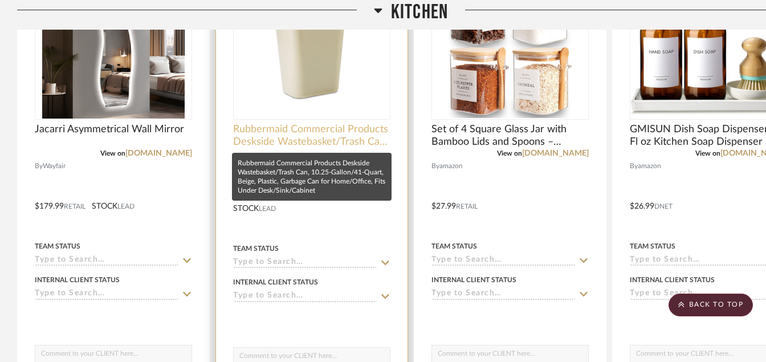
click at [333, 128] on span "Rubbermaid Commercial Products Deskside Wastebasket/Trash Can, 10.25-Gallon/41-…" at bounding box center [311, 135] width 157 height 25
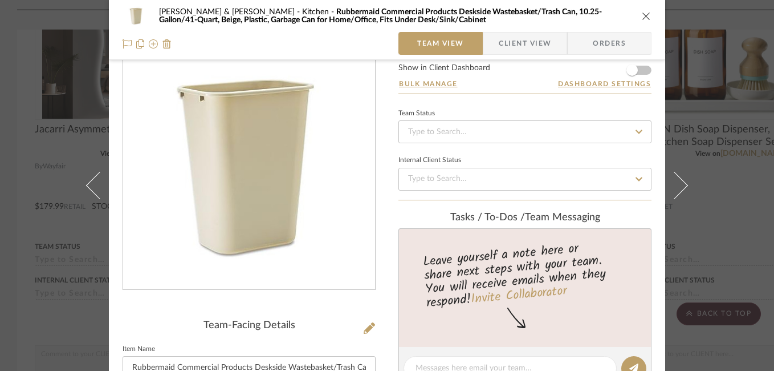
scroll to position [49, 0]
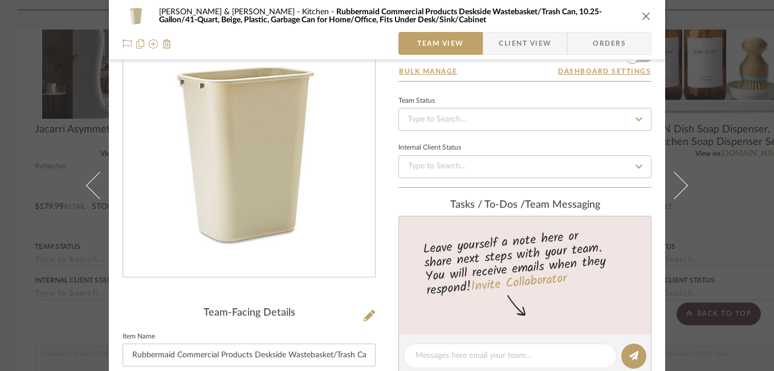
click at [644, 20] on icon "close" at bounding box center [646, 15] width 9 height 9
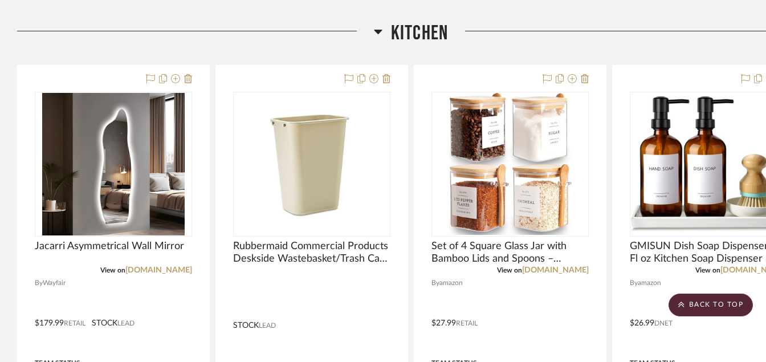
scroll to position [2809, 0]
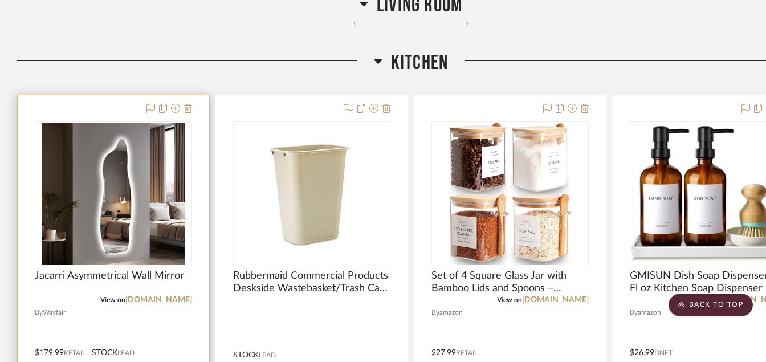
click at [193, 107] on div at bounding box center [114, 345] width 192 height 501
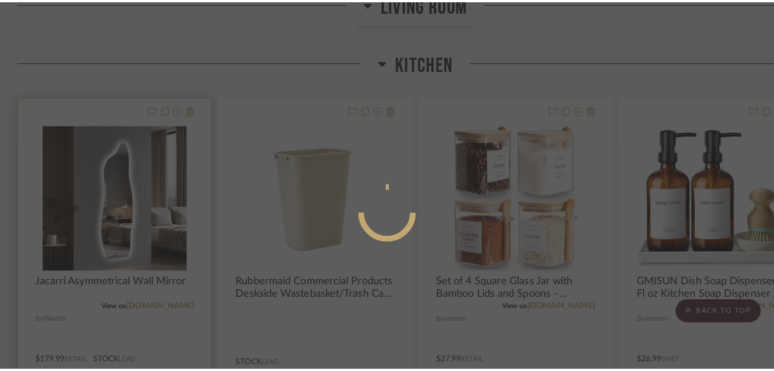
scroll to position [0, 0]
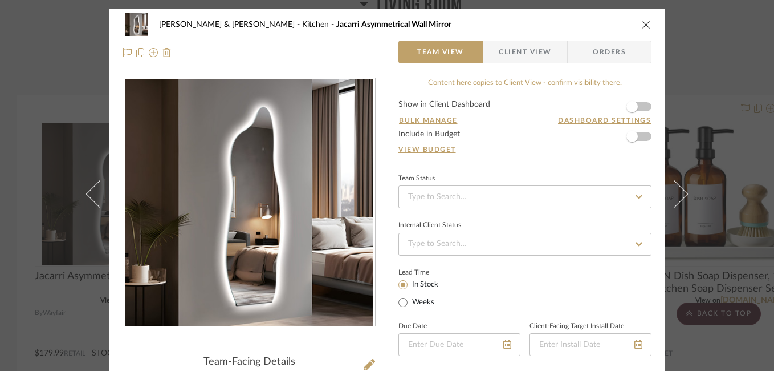
click at [645, 24] on icon "close" at bounding box center [646, 24] width 9 height 9
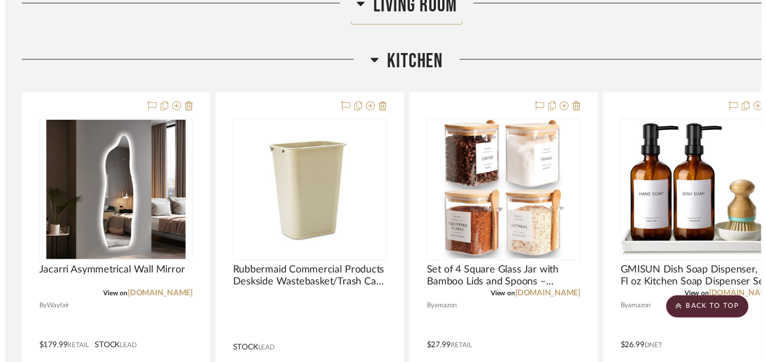
scroll to position [2809, 0]
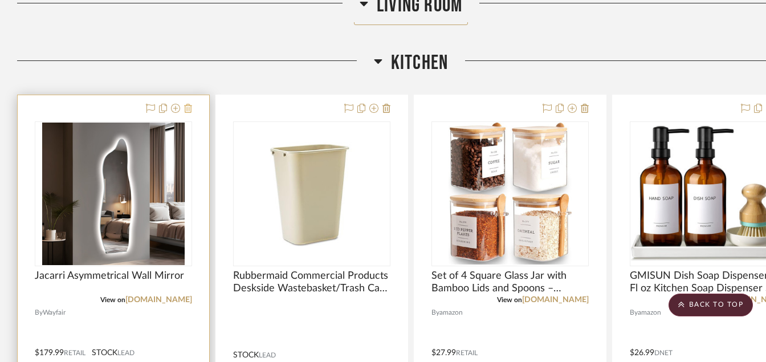
click at [189, 112] on icon at bounding box center [188, 108] width 8 height 9
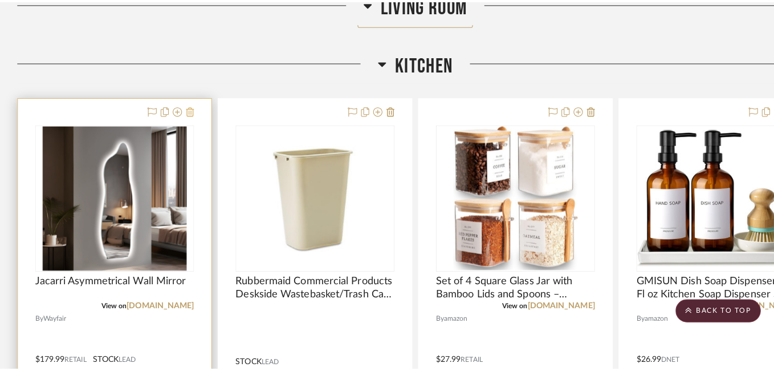
scroll to position [0, 0]
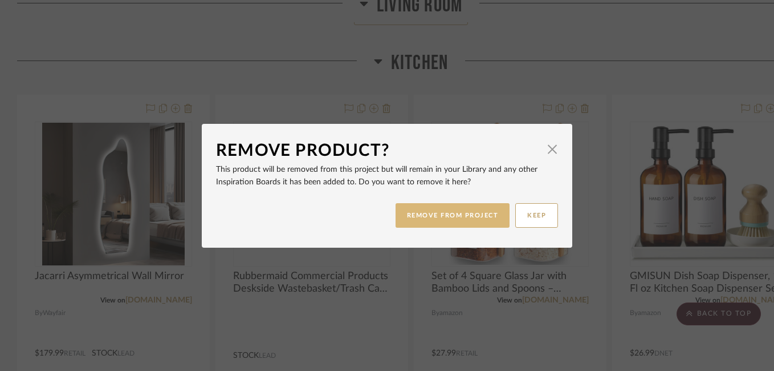
click at [455, 214] on button "REMOVE FROM PROJECT" at bounding box center [453, 215] width 115 height 25
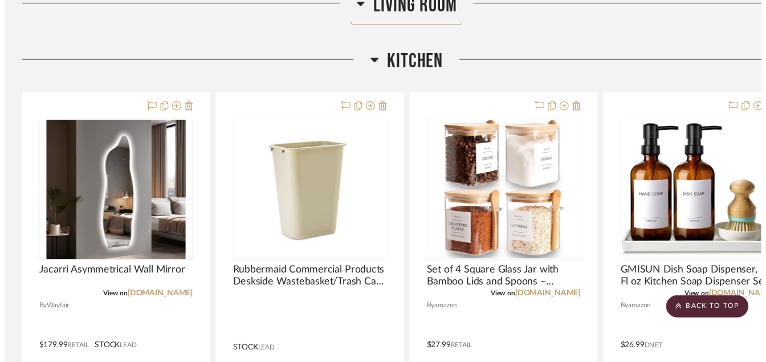
scroll to position [2809, 0]
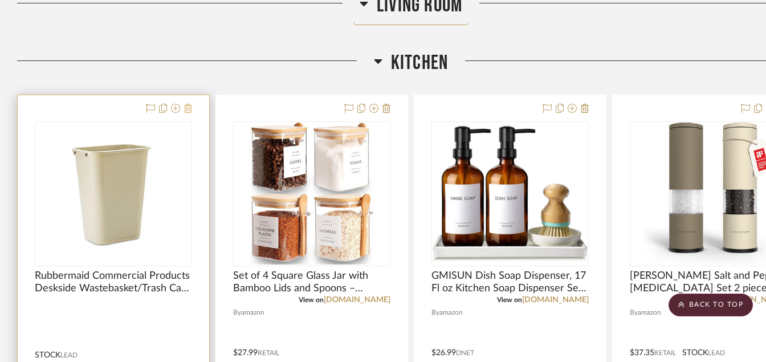
click at [188, 110] on icon at bounding box center [188, 108] width 8 height 9
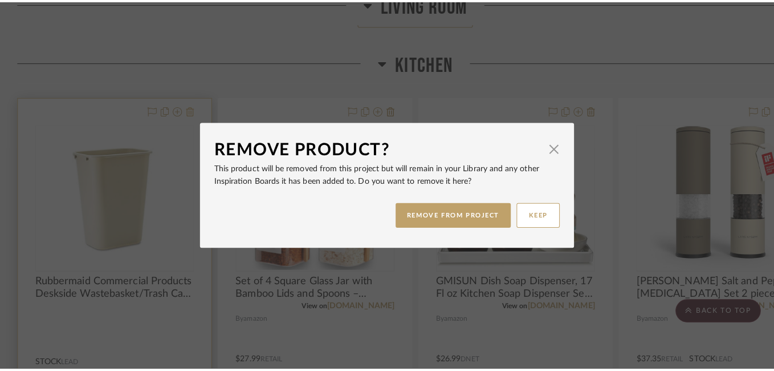
scroll to position [0, 0]
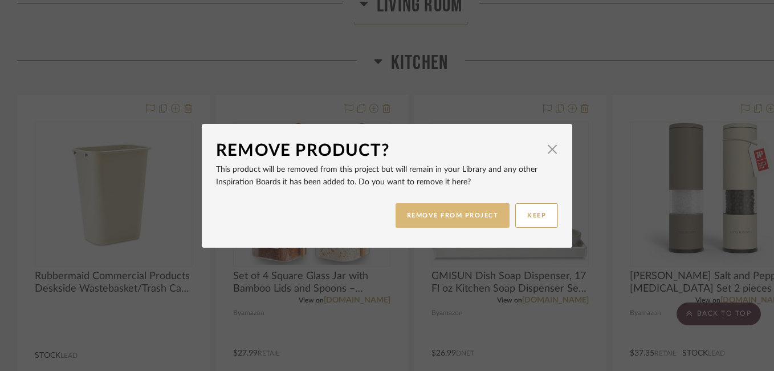
click at [412, 210] on button "REMOVE FROM PROJECT" at bounding box center [453, 215] width 115 height 25
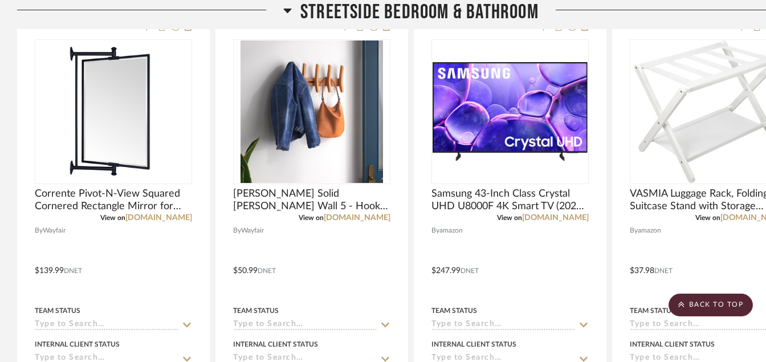
scroll to position [403, 0]
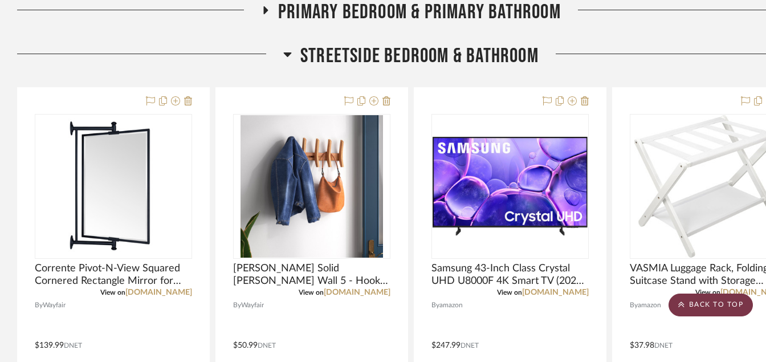
click at [706, 305] on scroll-to-top-button "BACK TO TOP" at bounding box center [711, 305] width 84 height 23
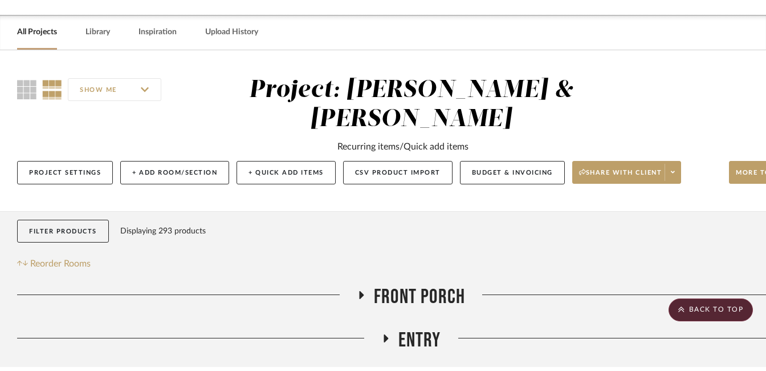
scroll to position [0, 0]
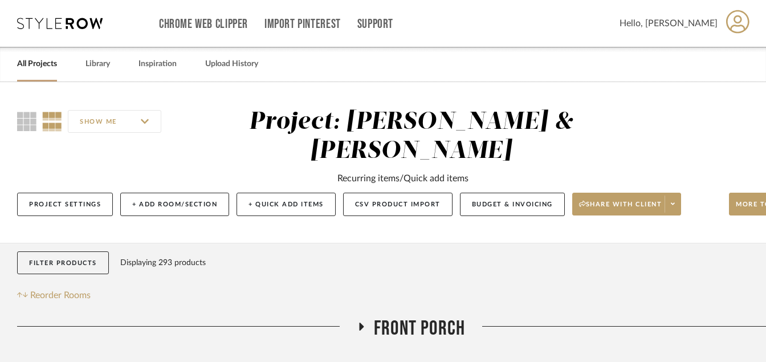
click at [44, 61] on link "All Projects" at bounding box center [37, 63] width 40 height 15
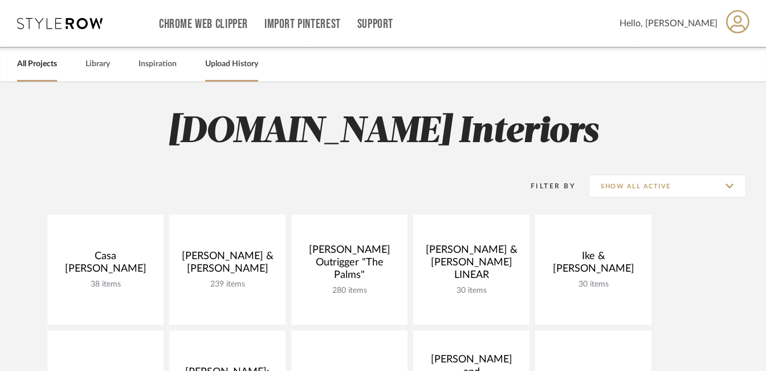
click at [233, 74] on div "Upload History" at bounding box center [231, 64] width 53 height 35
click at [225, 64] on link "Upload History" at bounding box center [231, 63] width 53 height 15
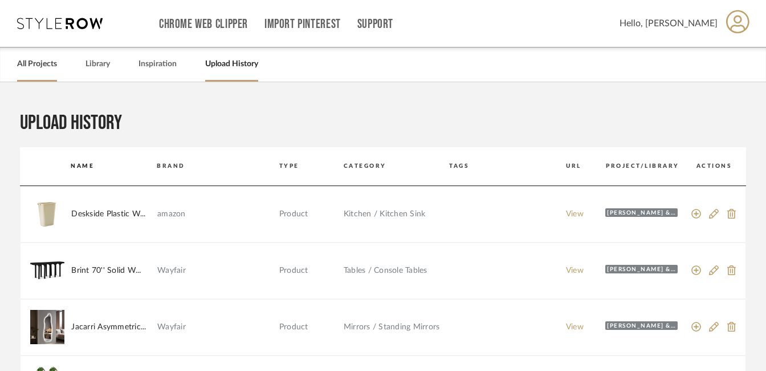
click at [29, 62] on link "All Projects" at bounding box center [37, 63] width 40 height 15
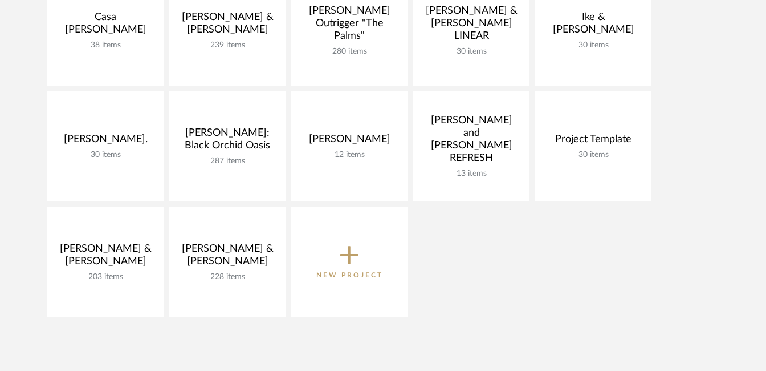
scroll to position [242, 0]
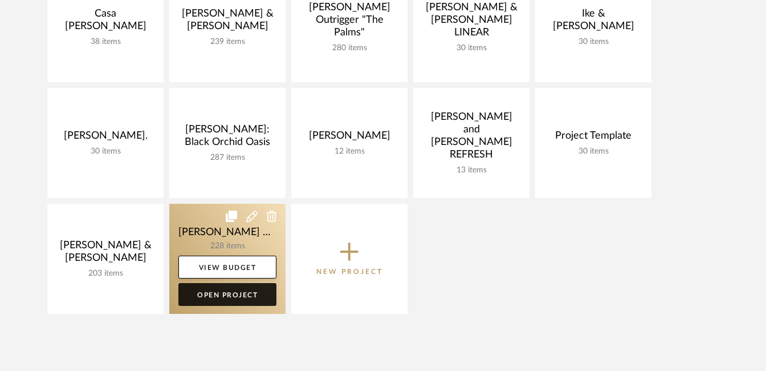
click at [231, 294] on link "Open Project" at bounding box center [227, 294] width 98 height 23
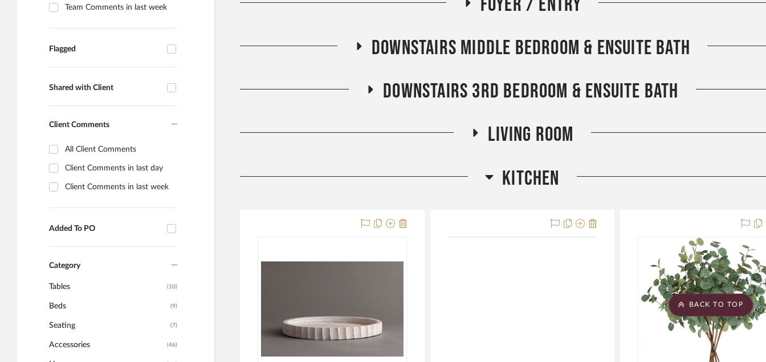
scroll to position [456, 0]
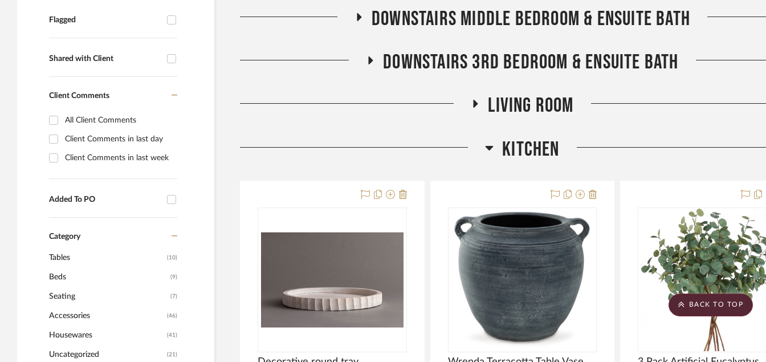
click at [477, 100] on icon at bounding box center [476, 104] width 14 height 9
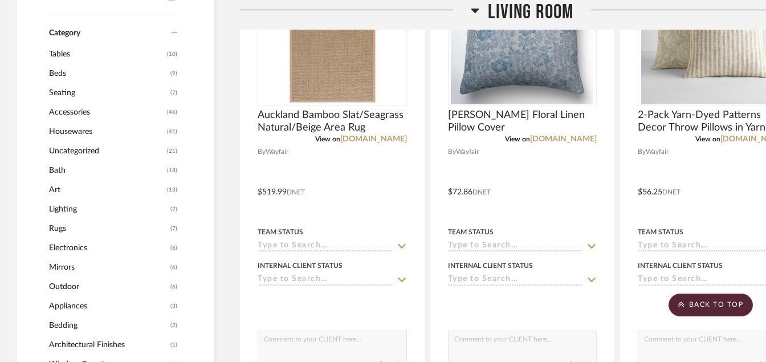
scroll to position [674, 0]
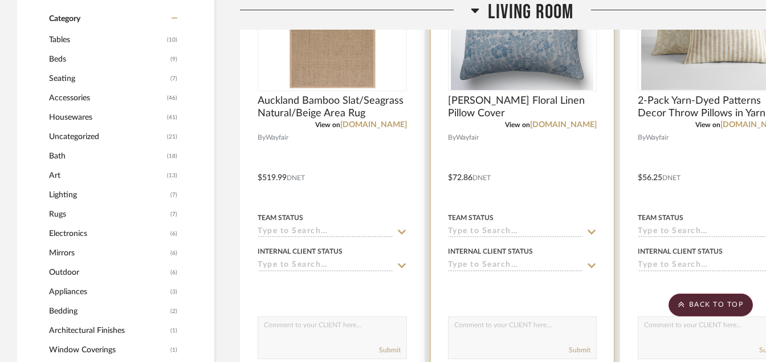
click at [491, 58] on img "0" at bounding box center [522, 19] width 143 height 143
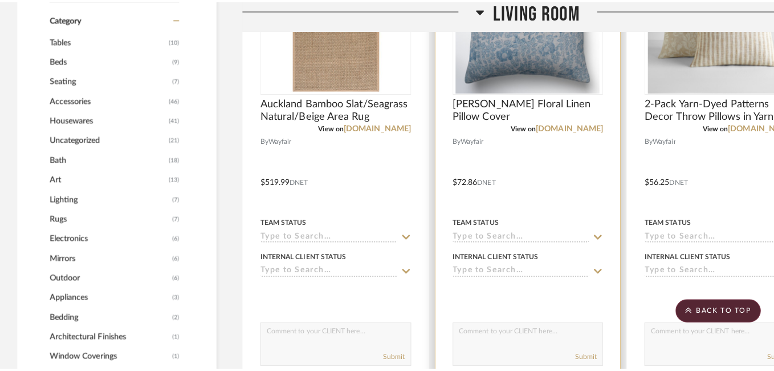
scroll to position [0, 0]
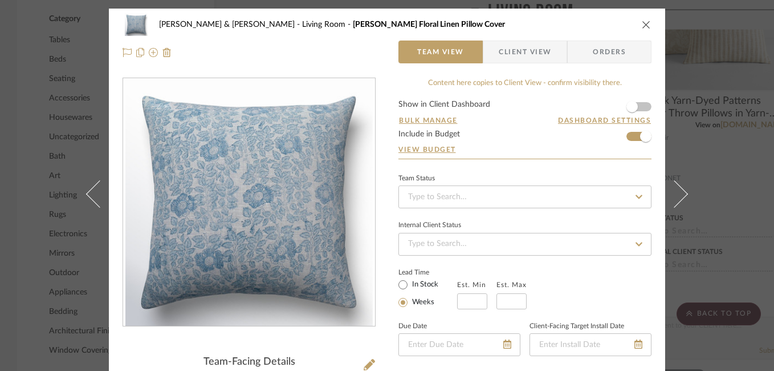
click at [642, 26] on icon "close" at bounding box center [646, 24] width 9 height 9
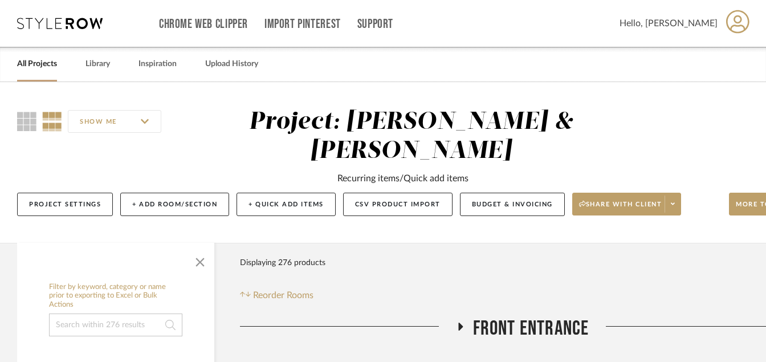
click at [44, 67] on link "All Projects" at bounding box center [37, 63] width 40 height 15
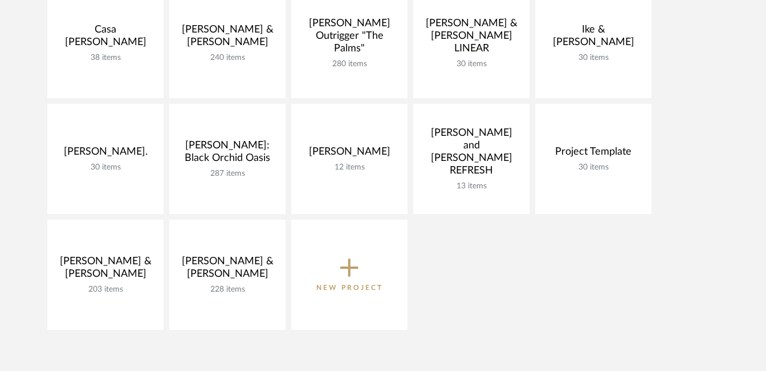
scroll to position [221, 0]
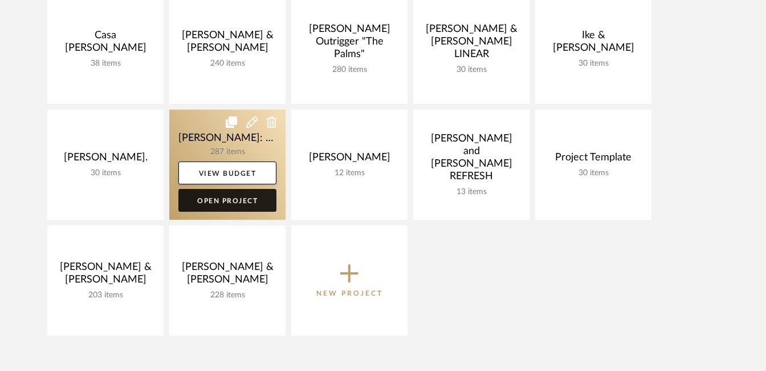
click at [224, 200] on link "Open Project" at bounding box center [227, 200] width 98 height 23
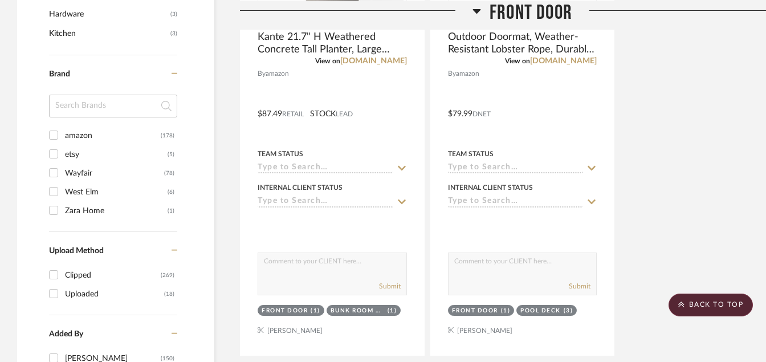
scroll to position [1035, 0]
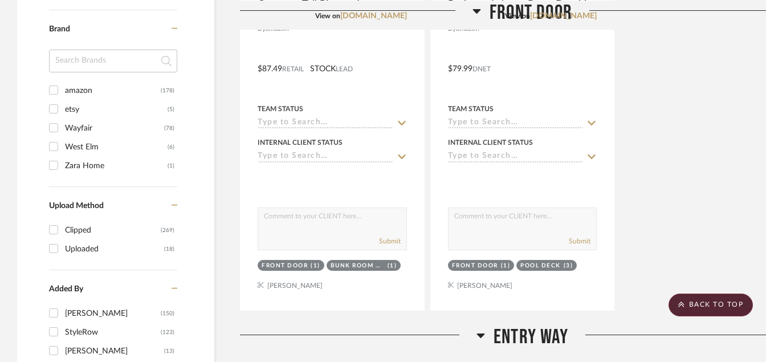
click at [481, 7] on icon at bounding box center [477, 10] width 9 height 14
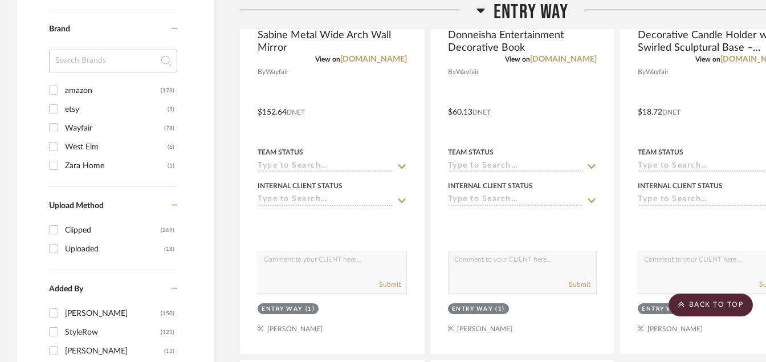
click at [479, 7] on icon at bounding box center [481, 10] width 9 height 14
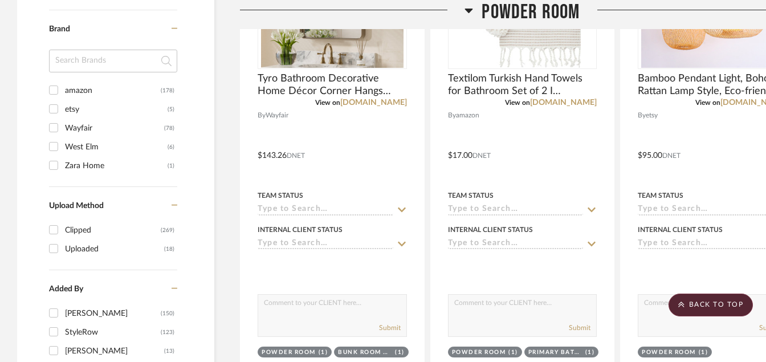
click at [479, 7] on h3 "Powder Room" at bounding box center [522, 12] width 115 height 25
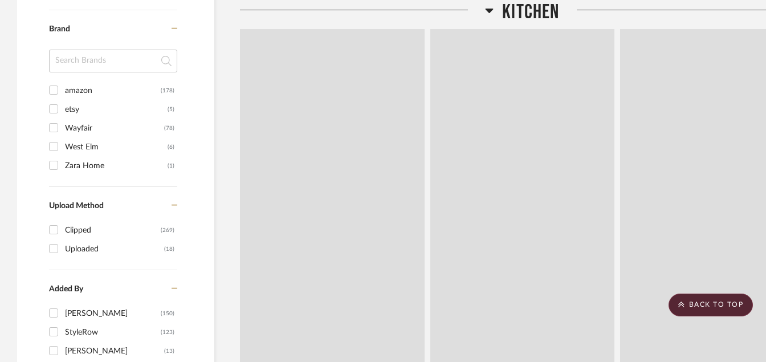
click at [479, 7] on div at bounding box center [362, 14] width 245 height 29
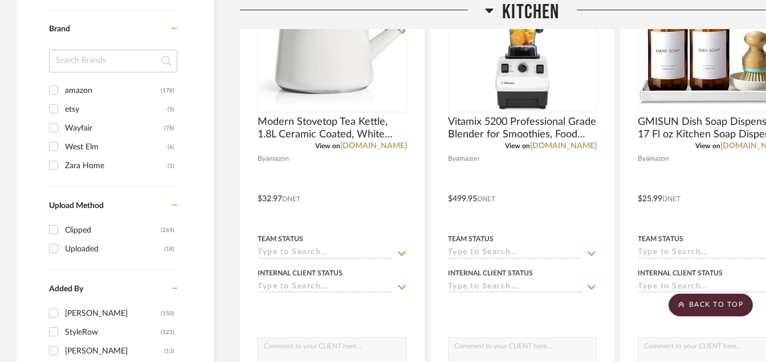
click at [480, 9] on div at bounding box center [362, 14] width 245 height 29
click at [490, 11] on icon at bounding box center [490, 11] width 8 height 5
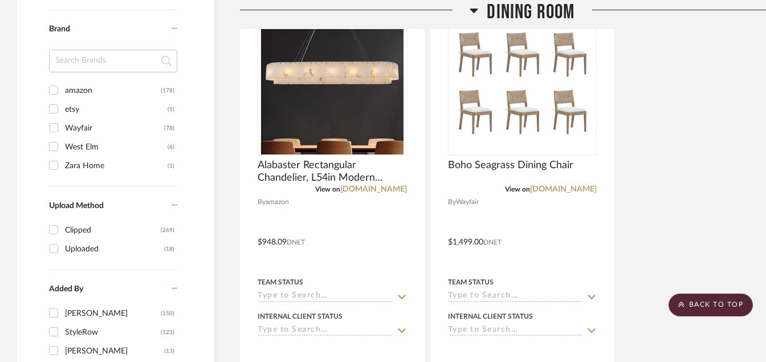
click at [477, 9] on icon at bounding box center [474, 11] width 8 height 5
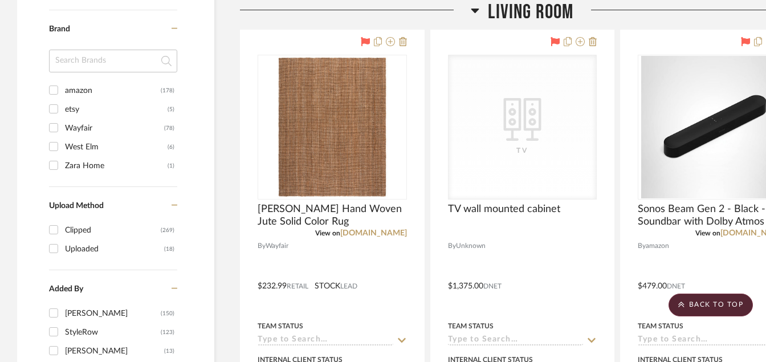
click at [478, 10] on icon at bounding box center [475, 10] width 9 height 14
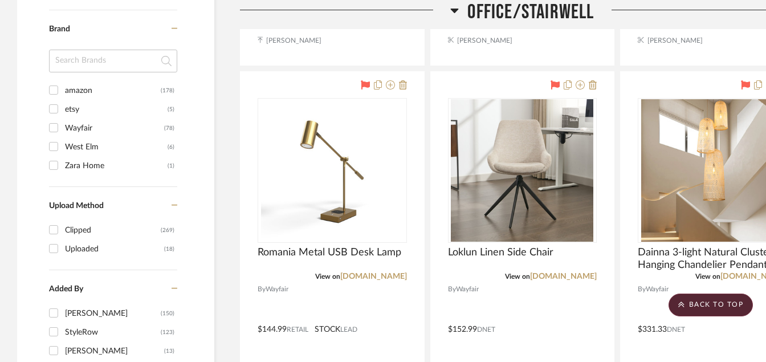
click at [455, 10] on icon at bounding box center [455, 11] width 8 height 5
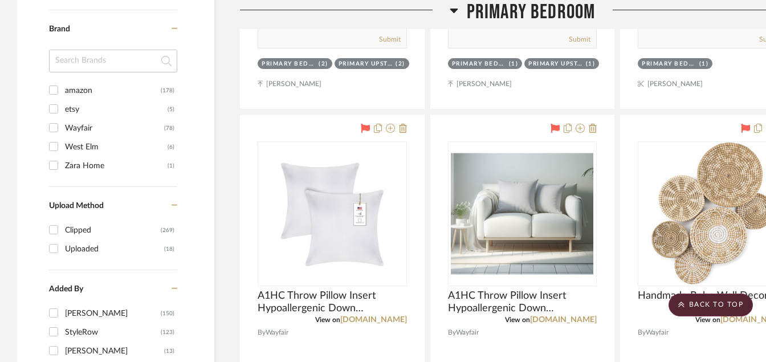
click at [455, 10] on icon at bounding box center [454, 11] width 8 height 5
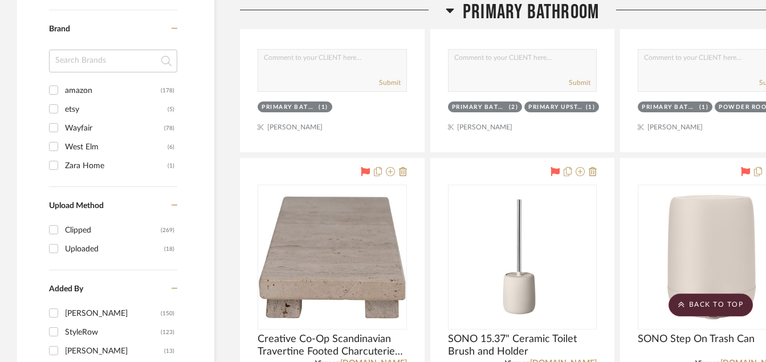
click at [455, 10] on h3 "Primary Bathroom" at bounding box center [522, 12] width 153 height 25
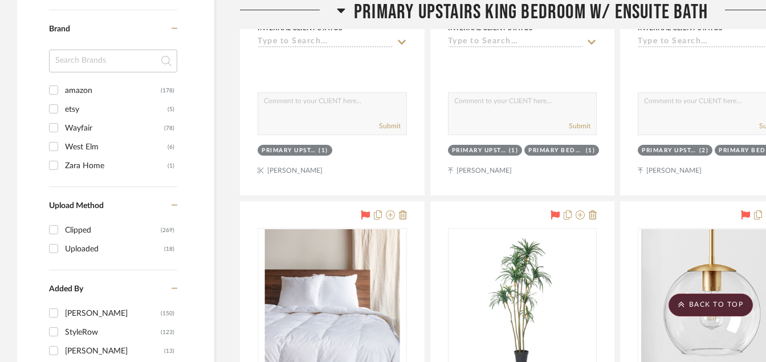
click at [340, 9] on icon at bounding box center [342, 11] width 8 height 5
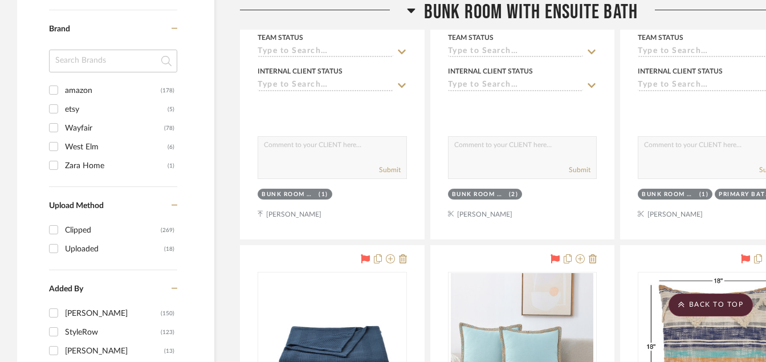
click at [411, 10] on icon at bounding box center [411, 11] width 8 height 5
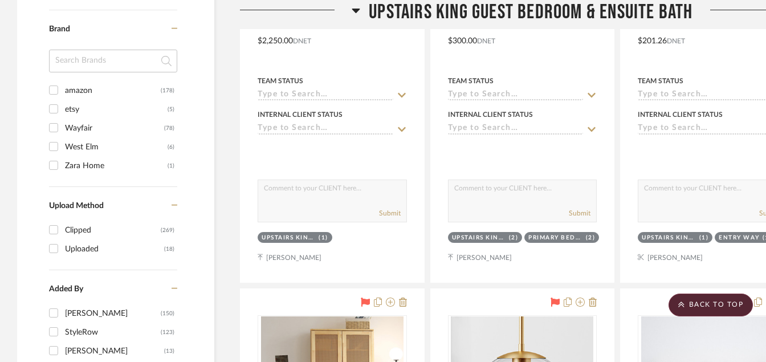
click at [364, 10] on h3 "Upstairs King Guest Bedroom & Ensuite Bath" at bounding box center [522, 12] width 341 height 25
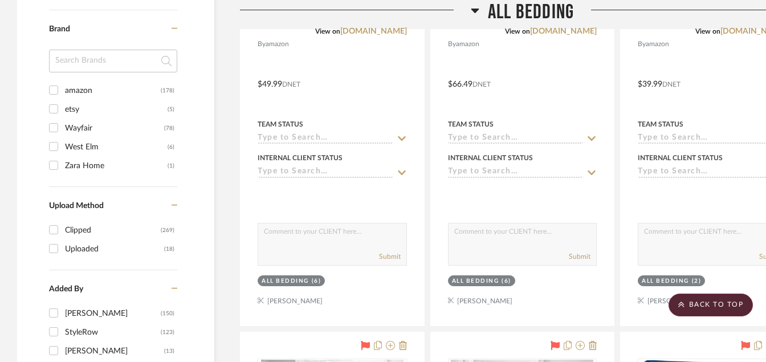
click at [475, 14] on icon at bounding box center [475, 10] width 9 height 14
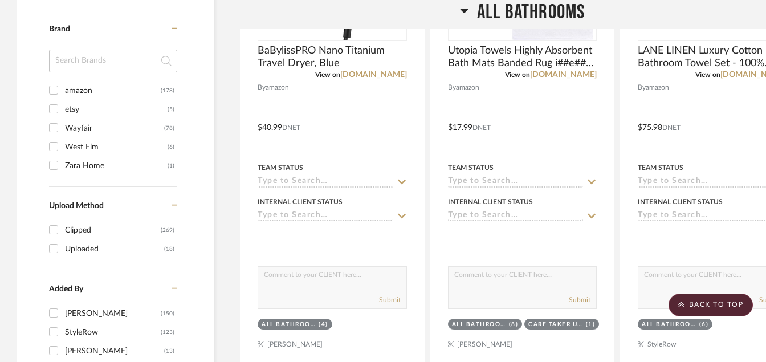
click at [462, 13] on icon at bounding box center [464, 10] width 9 height 14
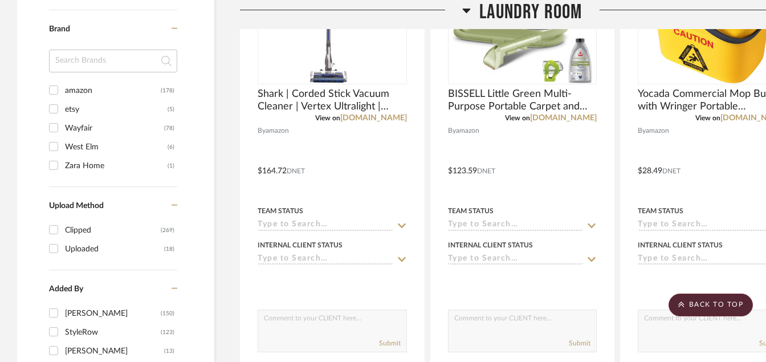
click at [462, 13] on icon at bounding box center [466, 10] width 9 height 14
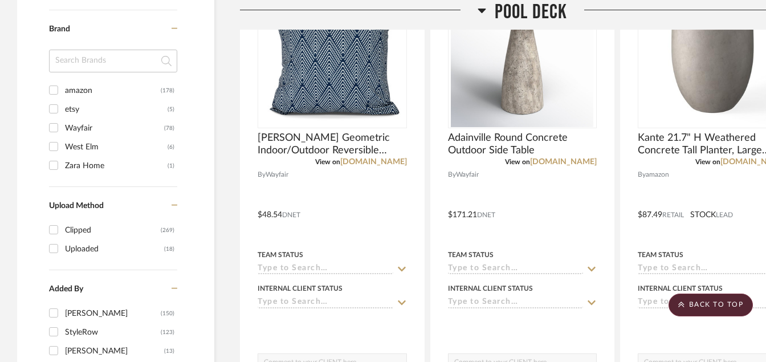
click at [462, 13] on div at bounding box center [359, 14] width 238 height 29
click at [484, 11] on icon at bounding box center [482, 11] width 8 height 5
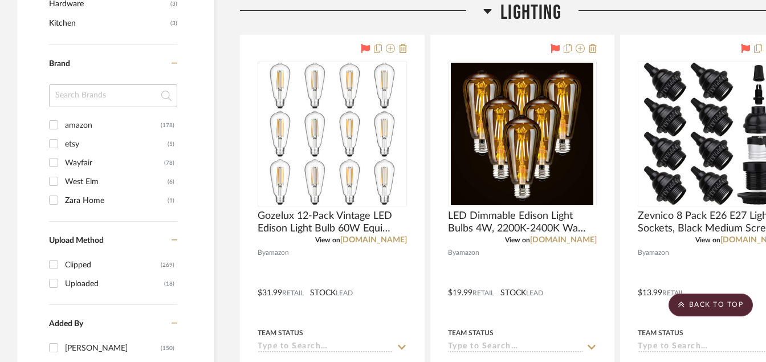
scroll to position [990, 0]
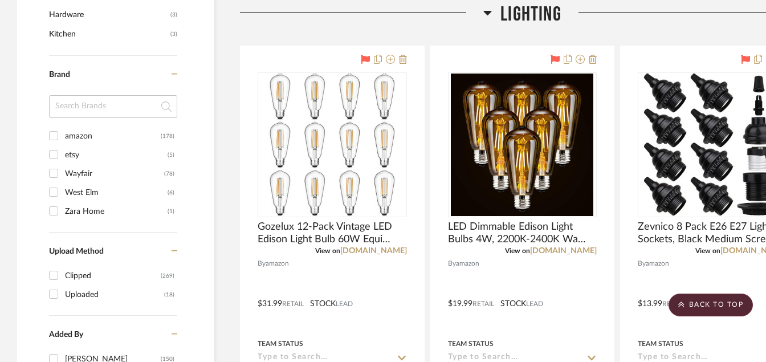
click at [487, 13] on icon at bounding box center [488, 13] width 8 height 5
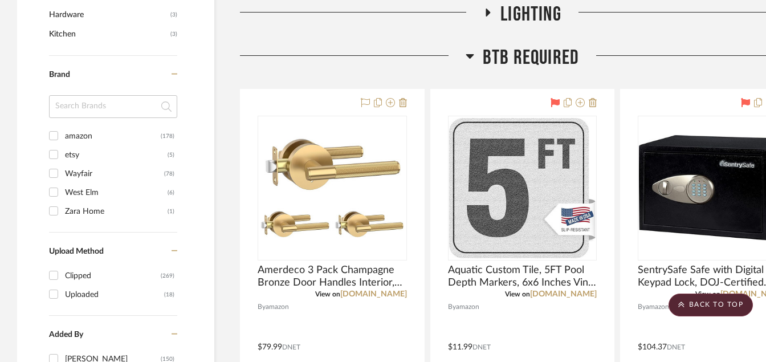
click at [471, 51] on icon at bounding box center [470, 56] width 9 height 14
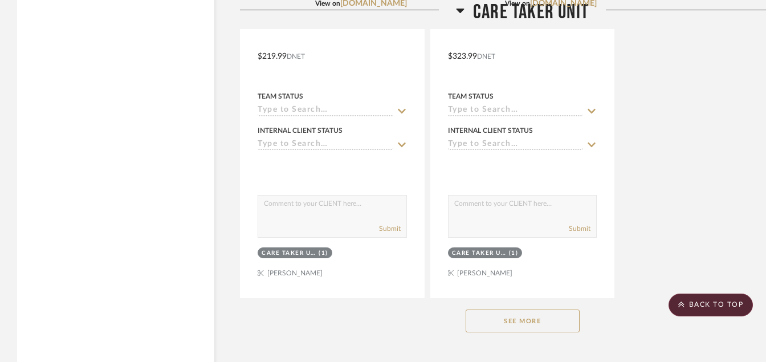
scroll to position [2586, 0]
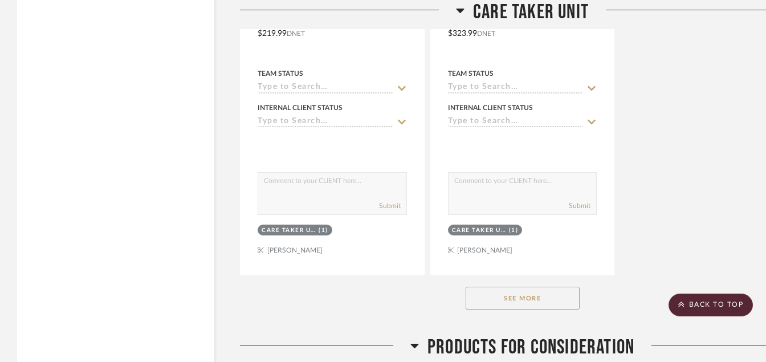
click at [514, 295] on button "See More" at bounding box center [523, 298] width 114 height 23
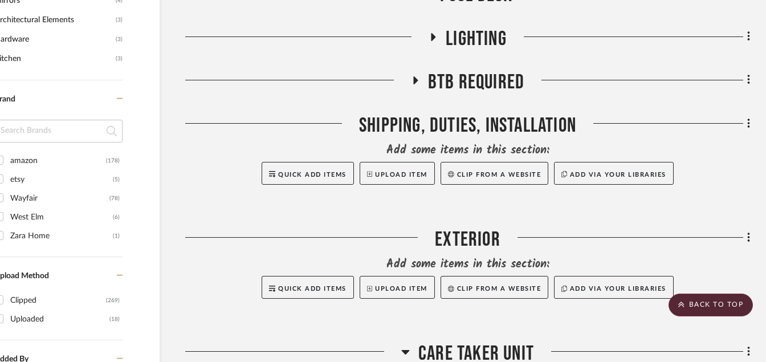
scroll to position [967, 55]
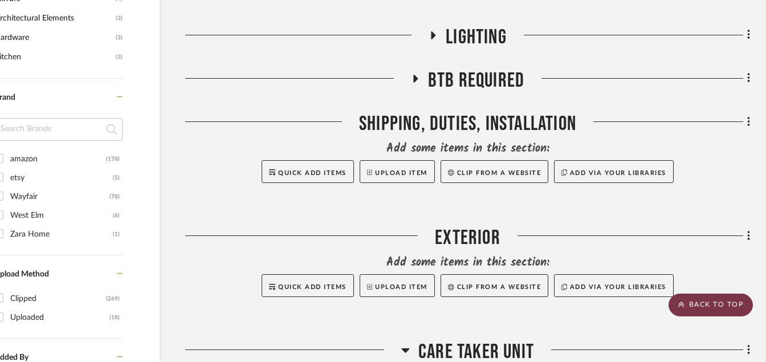
click at [714, 299] on scroll-to-top-button "BACK TO TOP" at bounding box center [711, 305] width 84 height 23
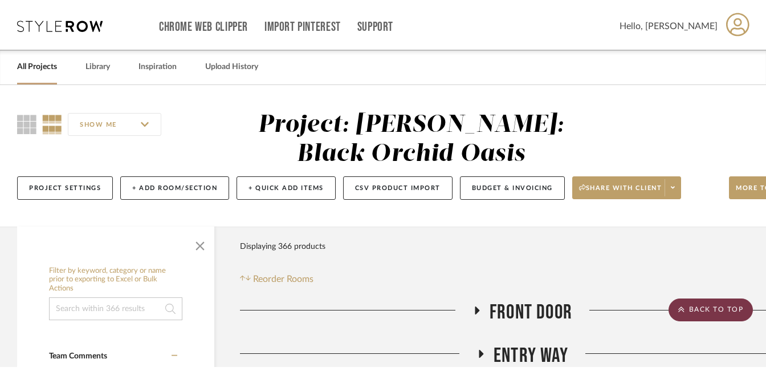
scroll to position [0, 0]
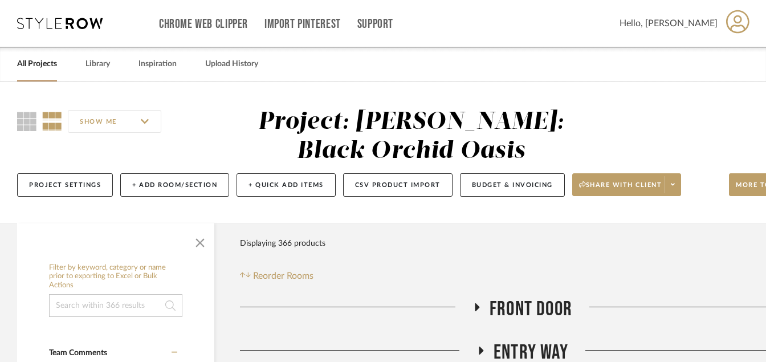
click at [36, 66] on link "All Projects" at bounding box center [37, 63] width 40 height 15
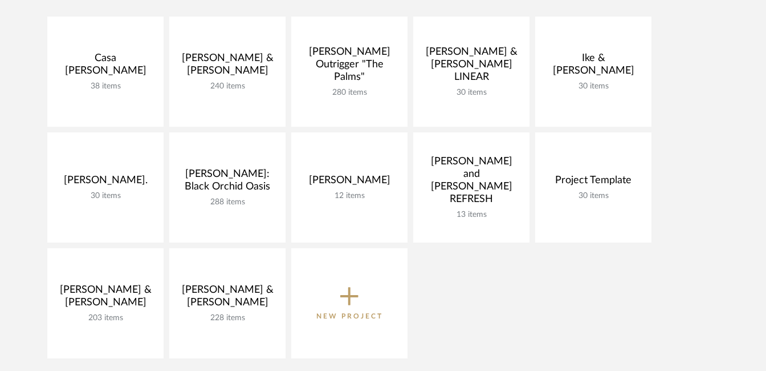
scroll to position [227, 0]
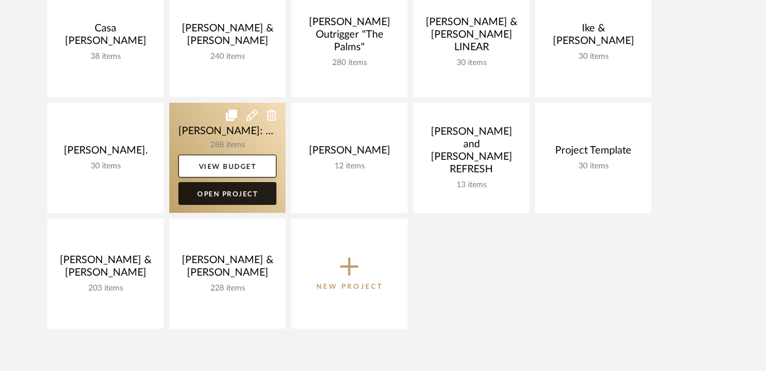
click at [230, 193] on link "Open Project" at bounding box center [227, 193] width 98 height 23
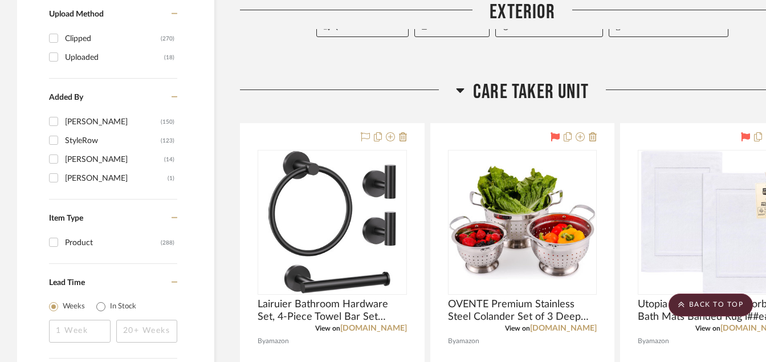
scroll to position [1202, 0]
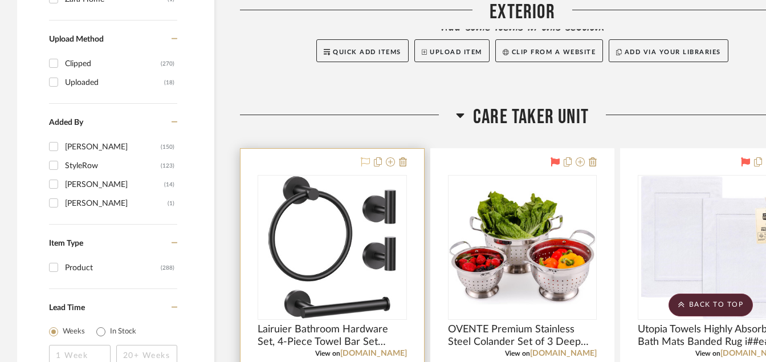
click at [361, 161] on icon at bounding box center [365, 161] width 9 height 9
click at [720, 300] on scroll-to-top-button "BACK TO TOP" at bounding box center [711, 305] width 84 height 23
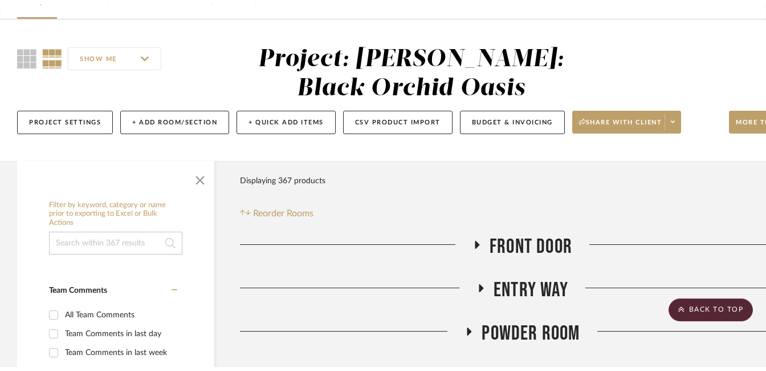
scroll to position [0, 0]
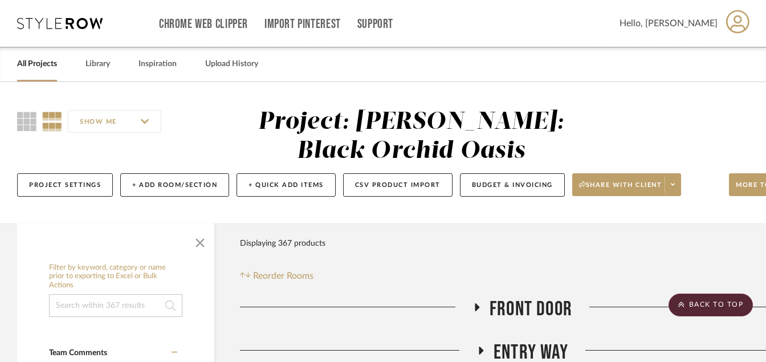
click at [47, 67] on link "All Projects" at bounding box center [37, 63] width 40 height 15
